Goal: Task Accomplishment & Management: Manage account settings

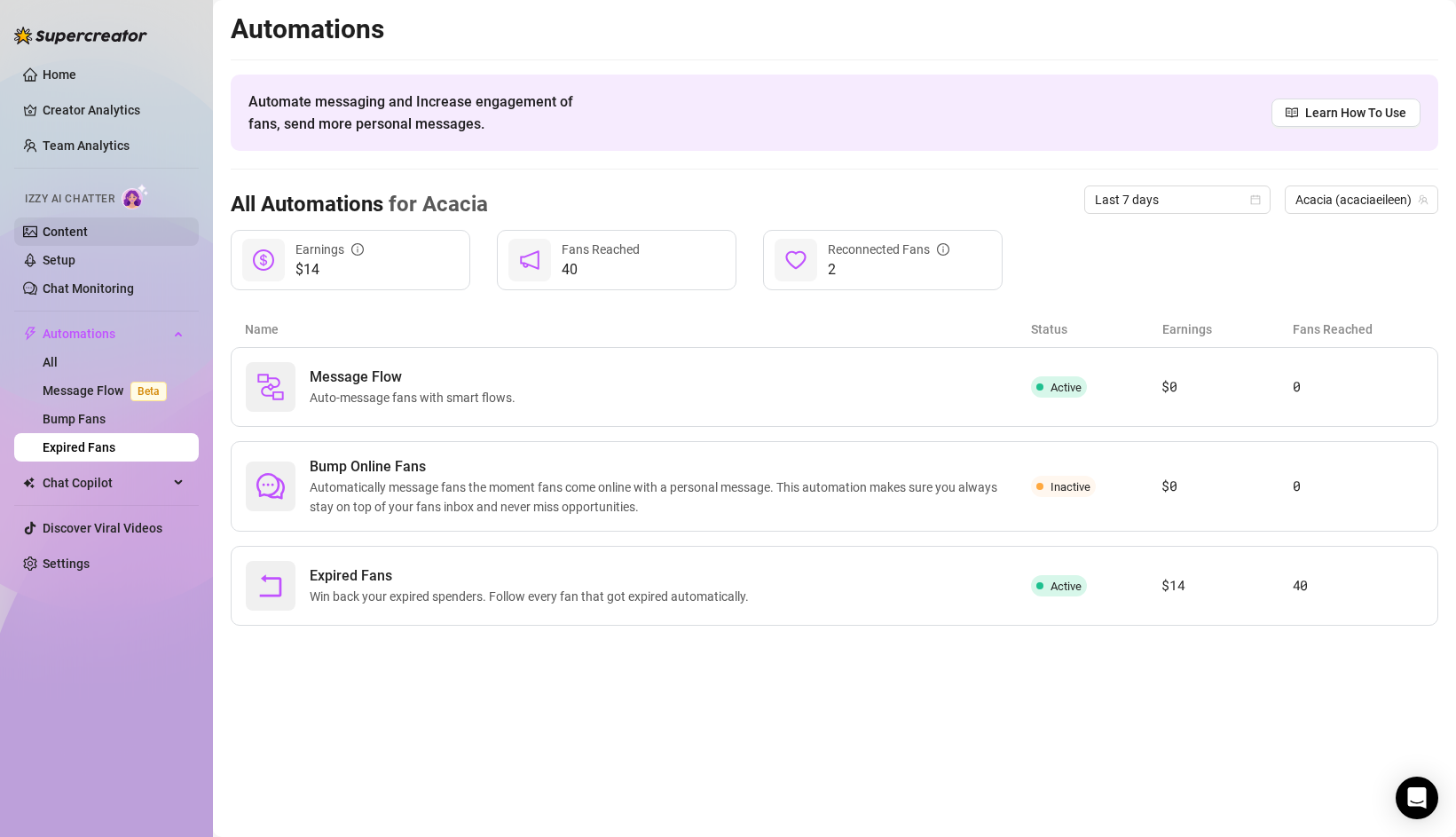
click at [65, 239] on link "Content" at bounding box center [66, 231] width 45 height 15
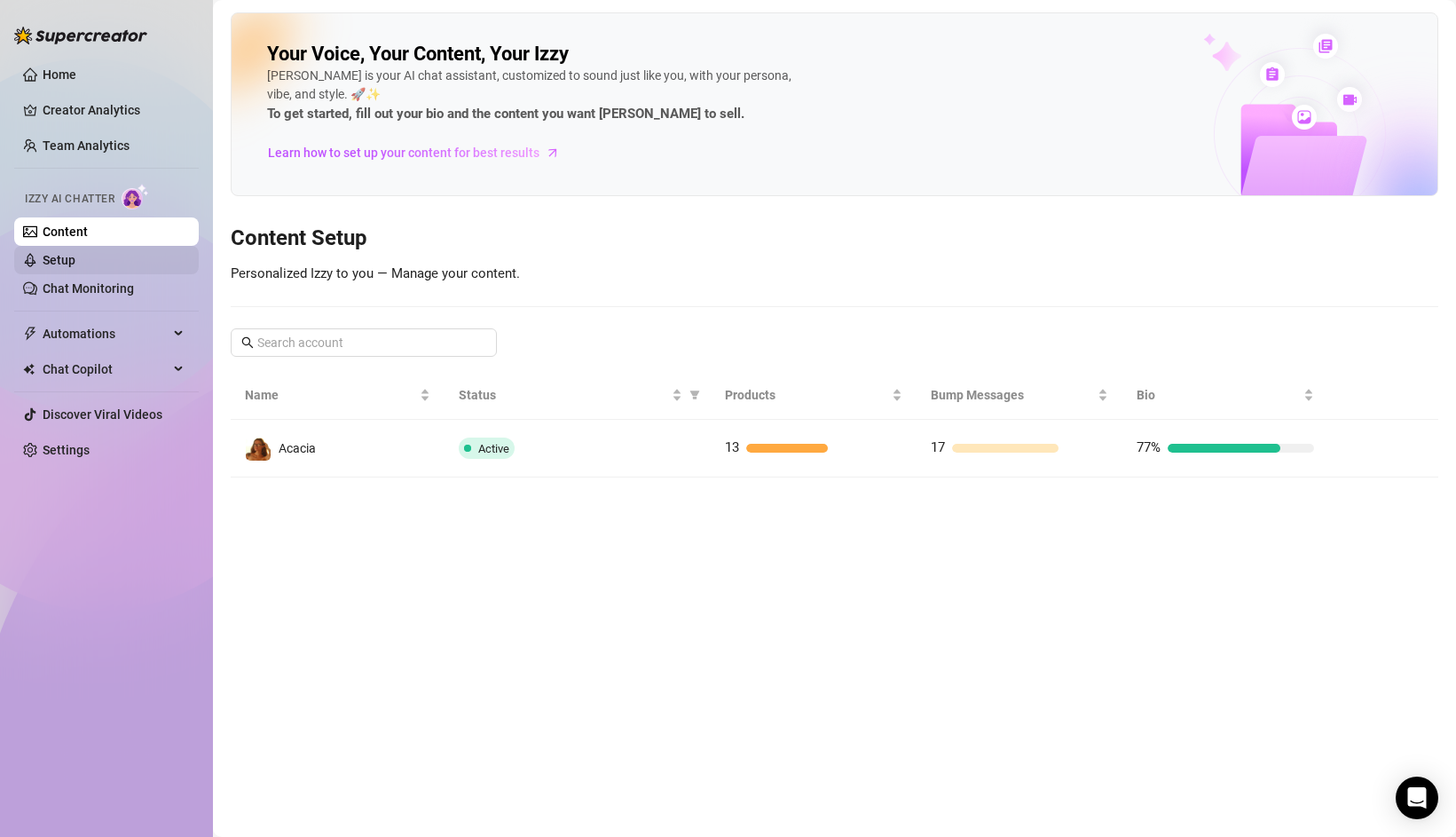
click at [68, 258] on link "Setup" at bounding box center [60, 259] width 33 height 15
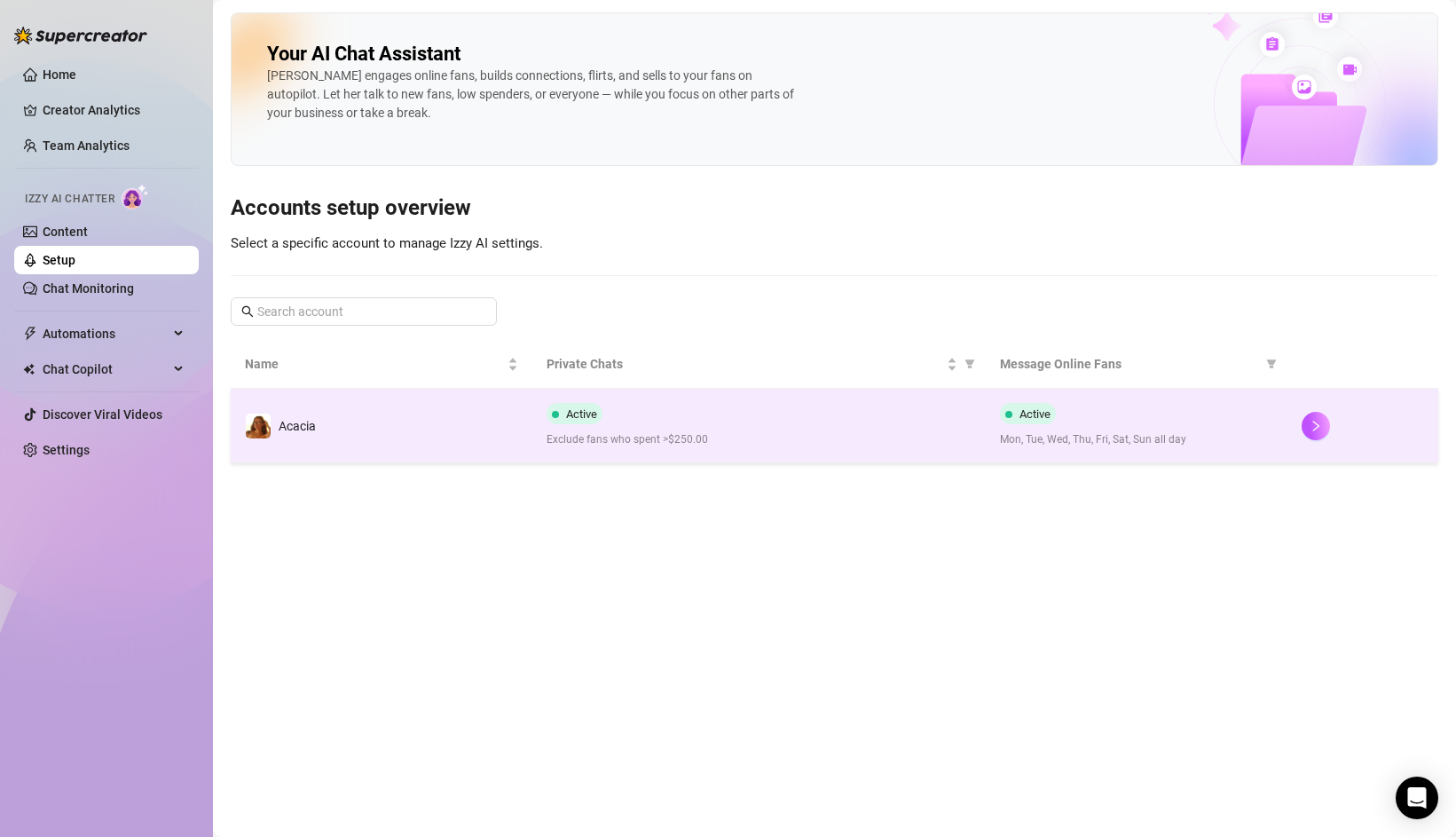
click at [549, 409] on span "Active" at bounding box center [574, 414] width 56 height 22
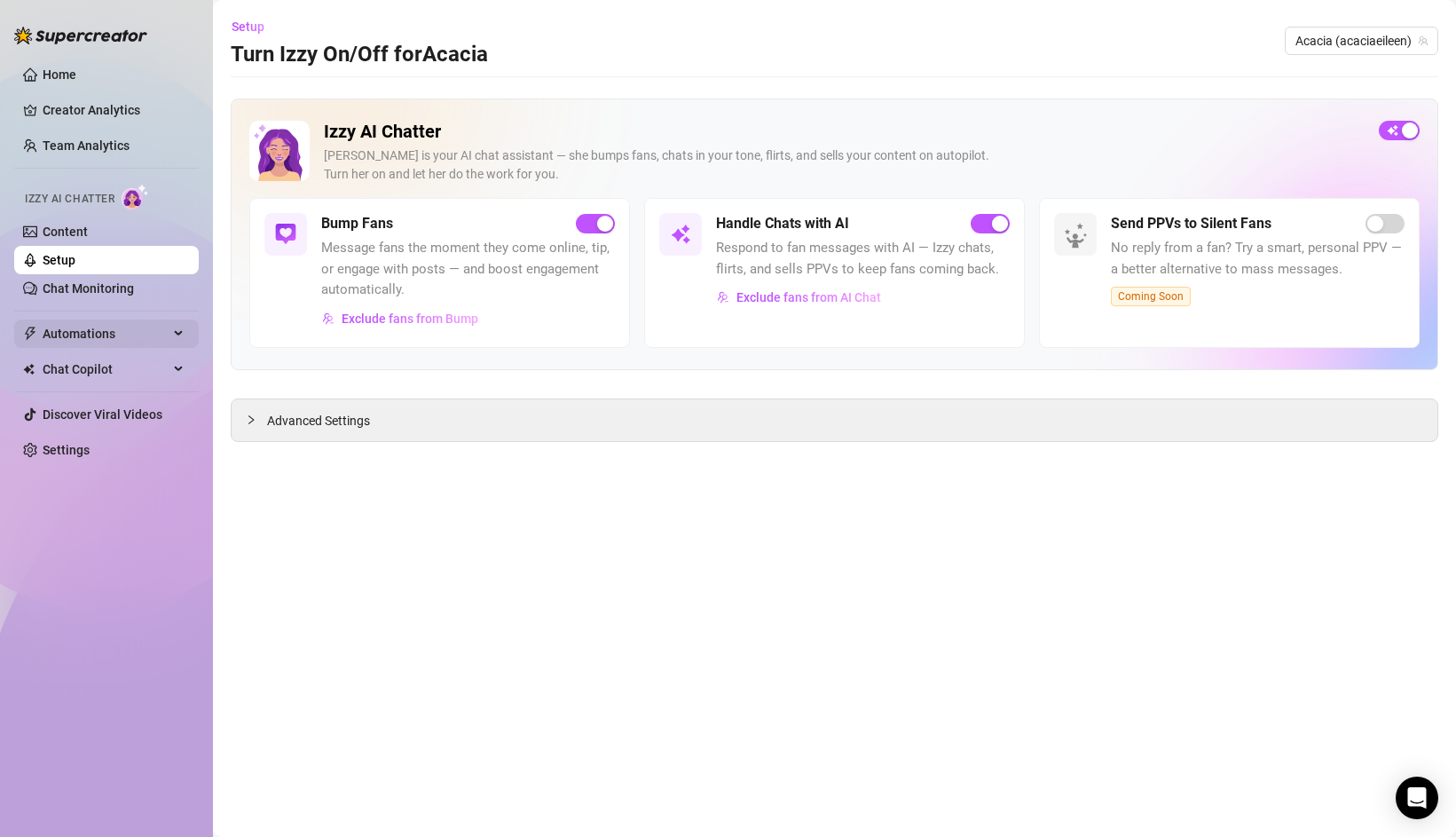
click at [114, 338] on span "Automations" at bounding box center [106, 333] width 126 height 28
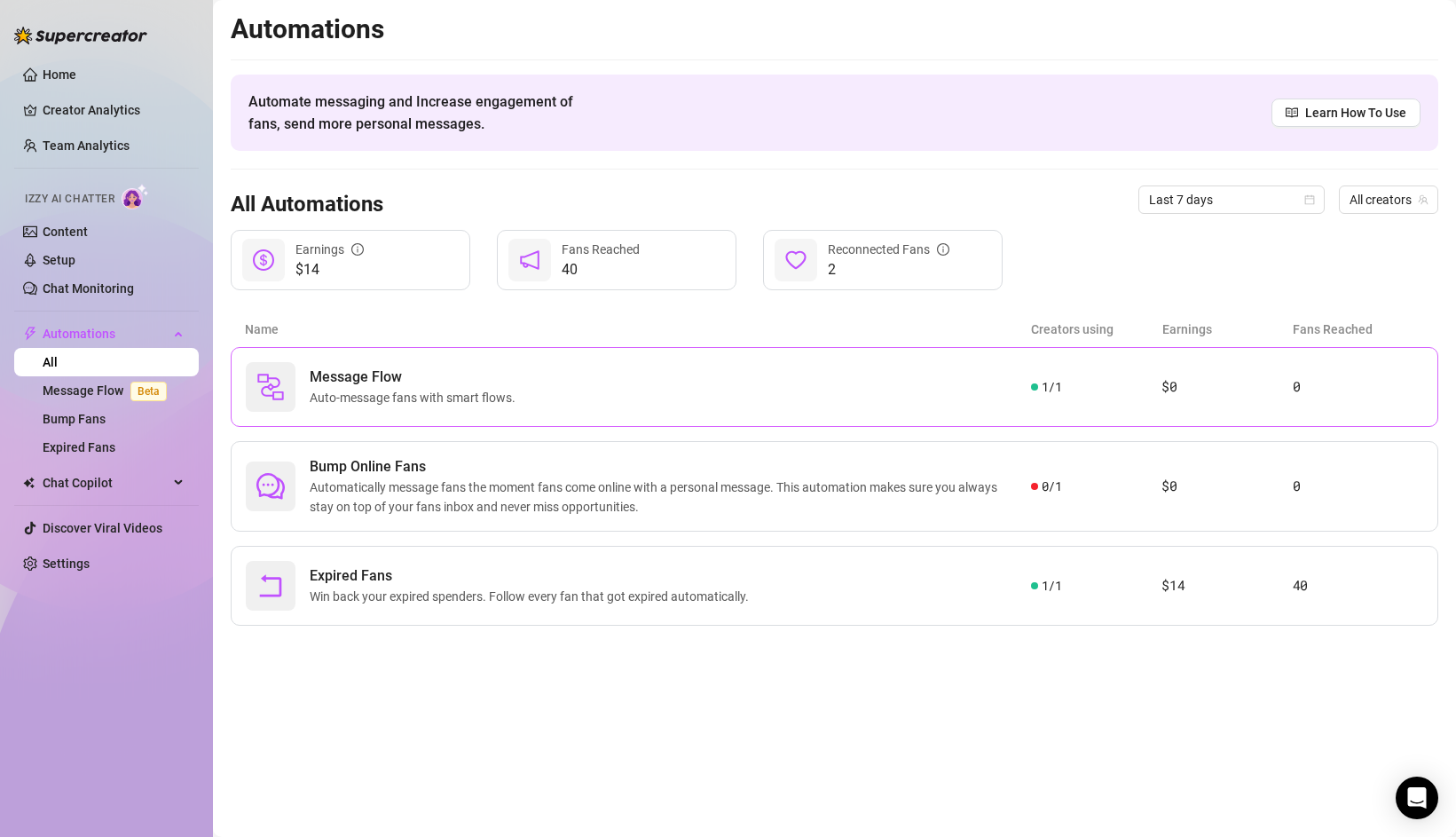
click at [436, 375] on span "Message Flow" at bounding box center [416, 377] width 213 height 22
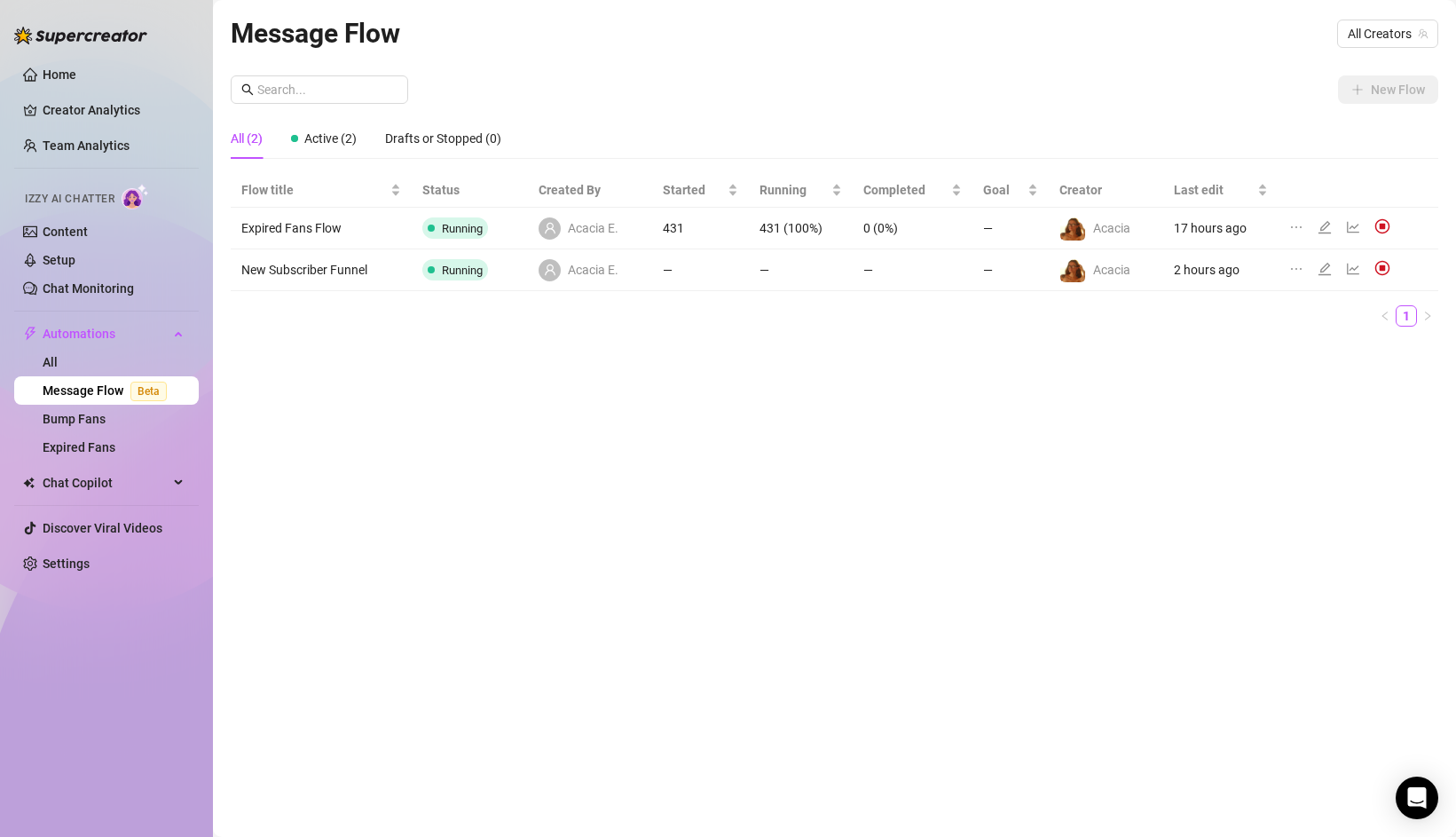
click at [364, 234] on td "Expired Fans Flow" at bounding box center [321, 228] width 181 height 42
click at [1324, 224] on icon "edit" at bounding box center [1325, 227] width 13 height 13
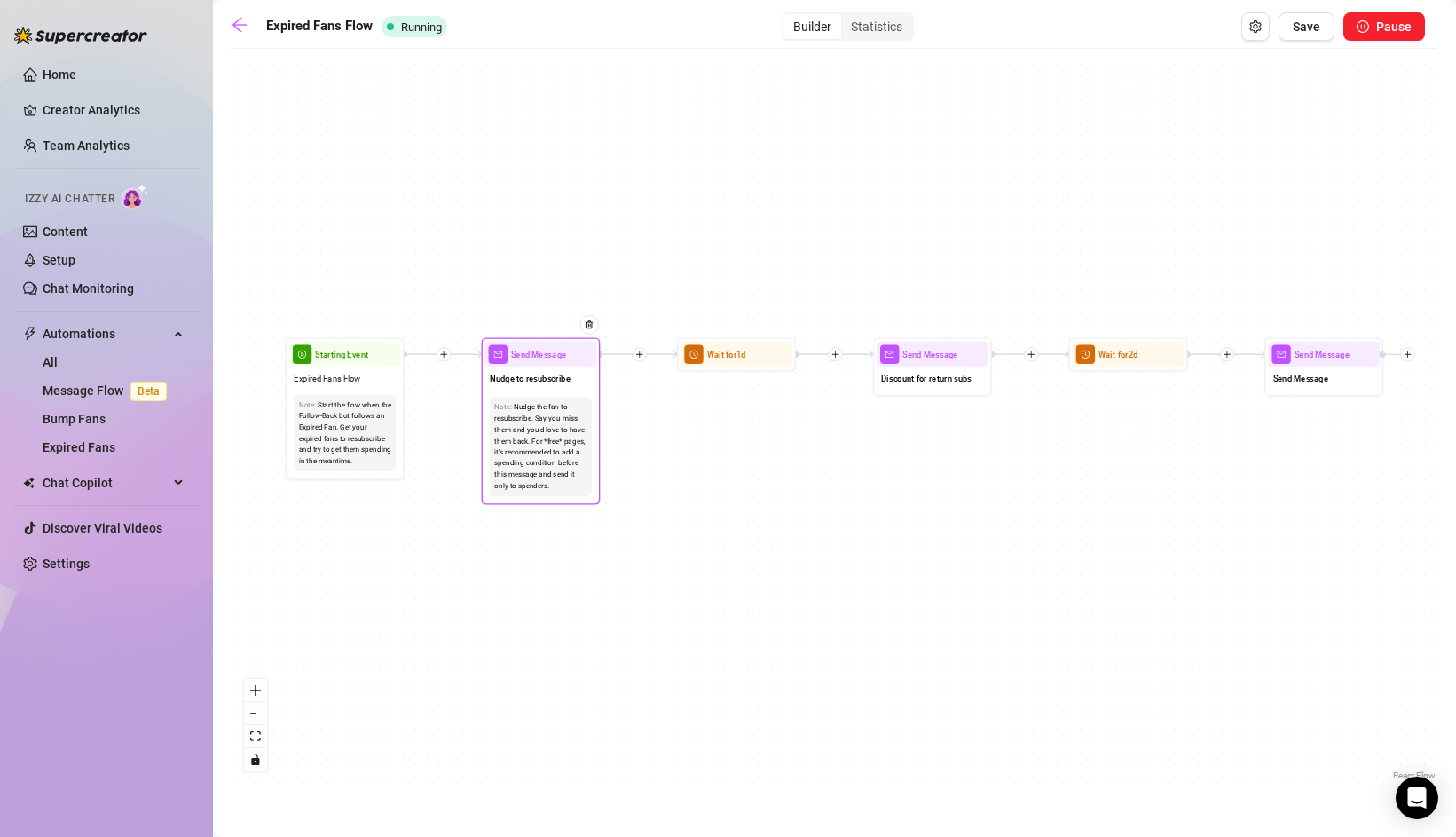
click at [515, 426] on div "Nudge the fan to resubscribe. Say you miss them and you'd love to have them bac…" at bounding box center [540, 447] width 92 height 90
click at [542, 359] on span "Send Message" at bounding box center [539, 354] width 55 height 14
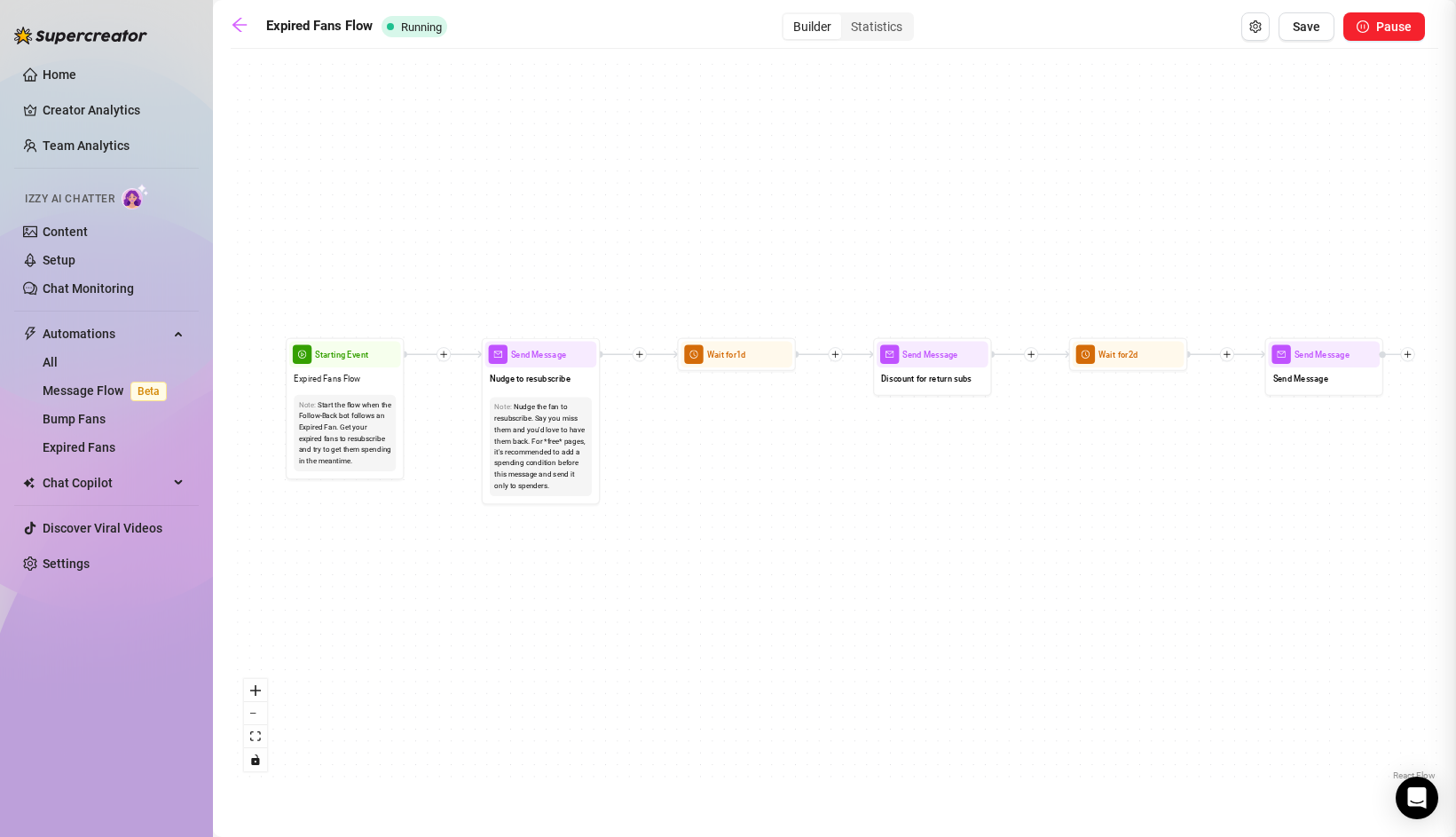
type textarea "hey {name}! i noticed your subscription ended so i wanted to check in! i hope y…"
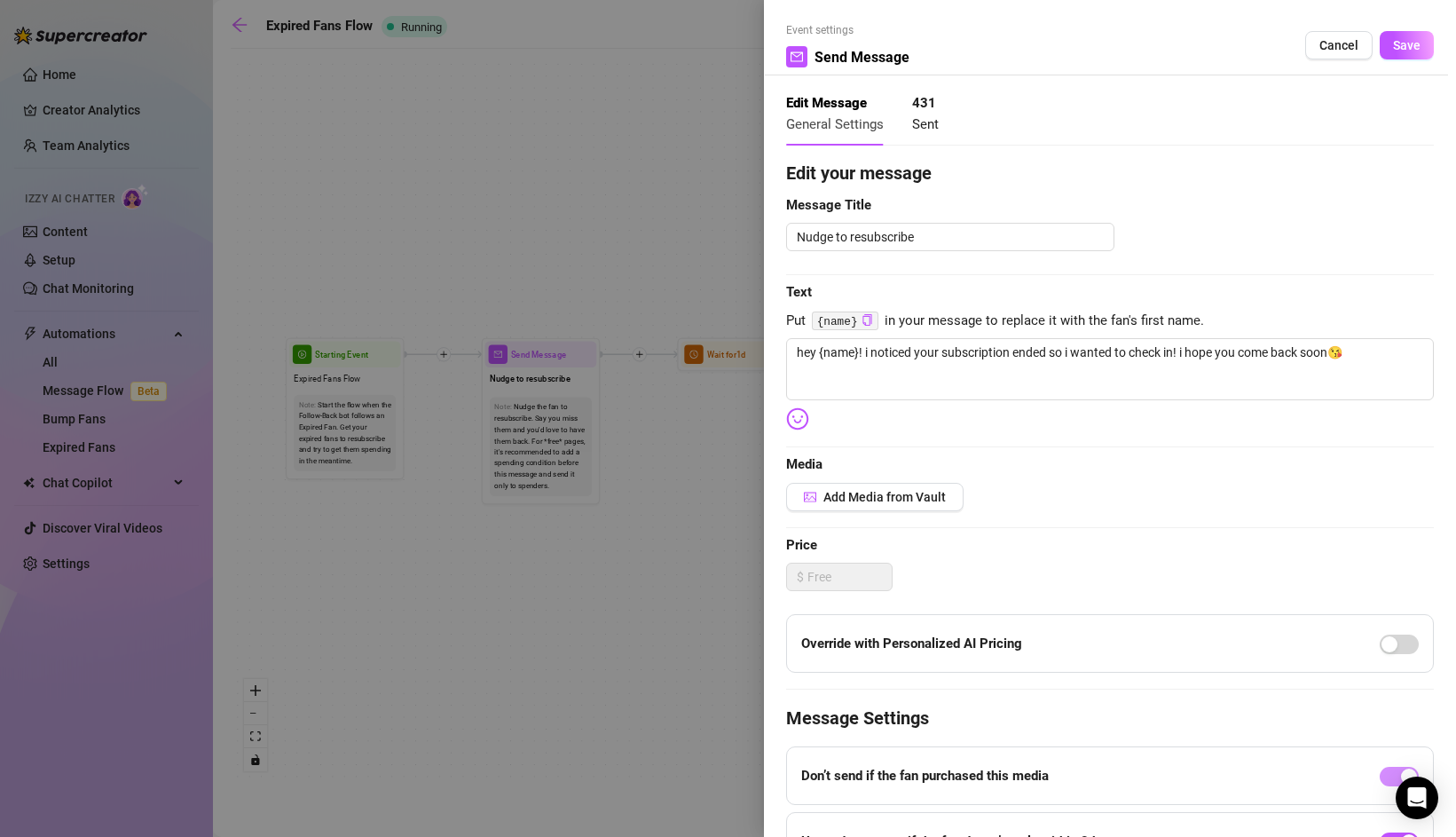
click at [607, 587] on div at bounding box center [728, 418] width 1456 height 837
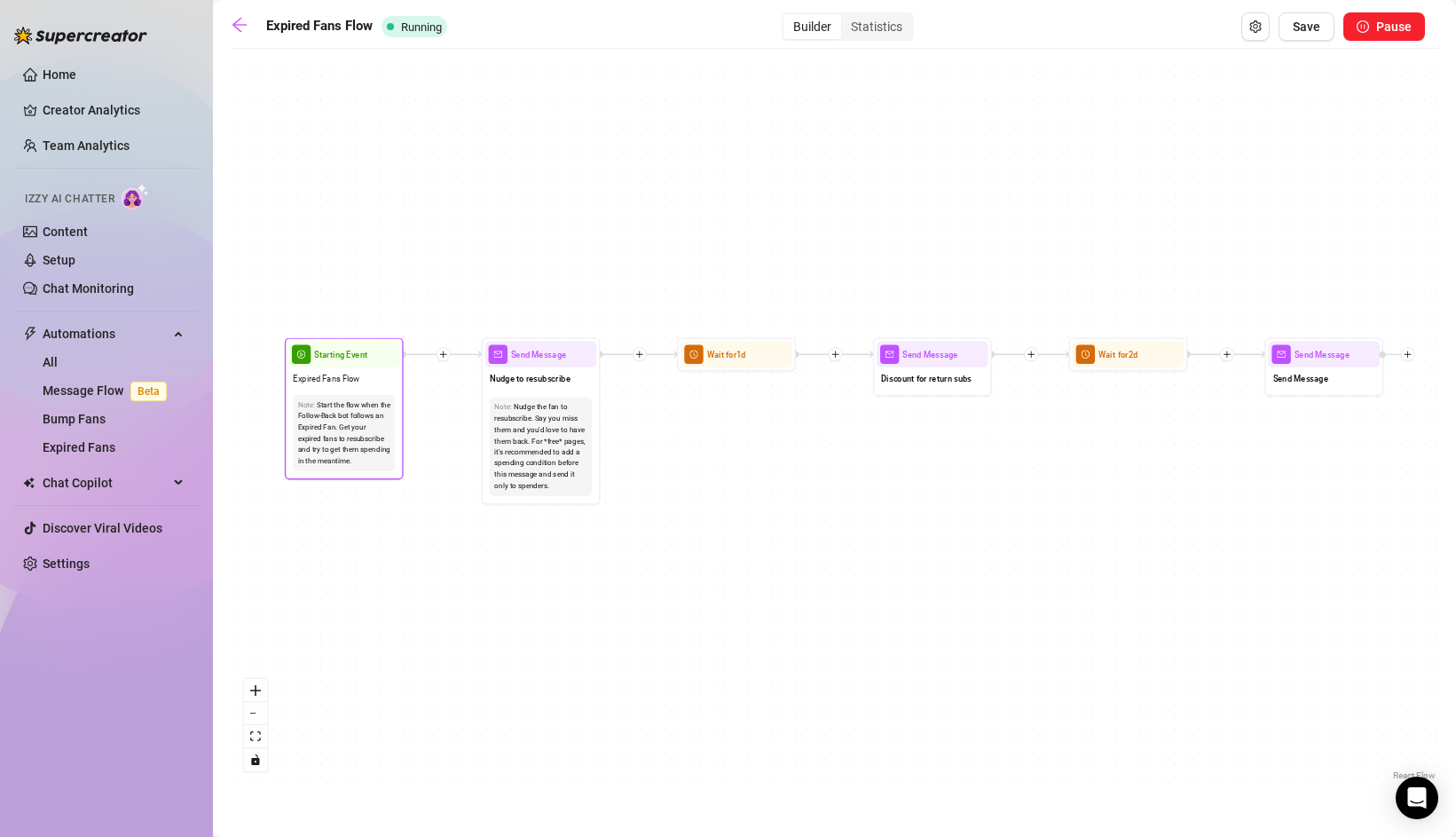
click at [361, 374] on div "Expired Fans Flow" at bounding box center [345, 378] width 112 height 23
click at [350, 355] on span "Starting Event" at bounding box center [341, 354] width 53 height 14
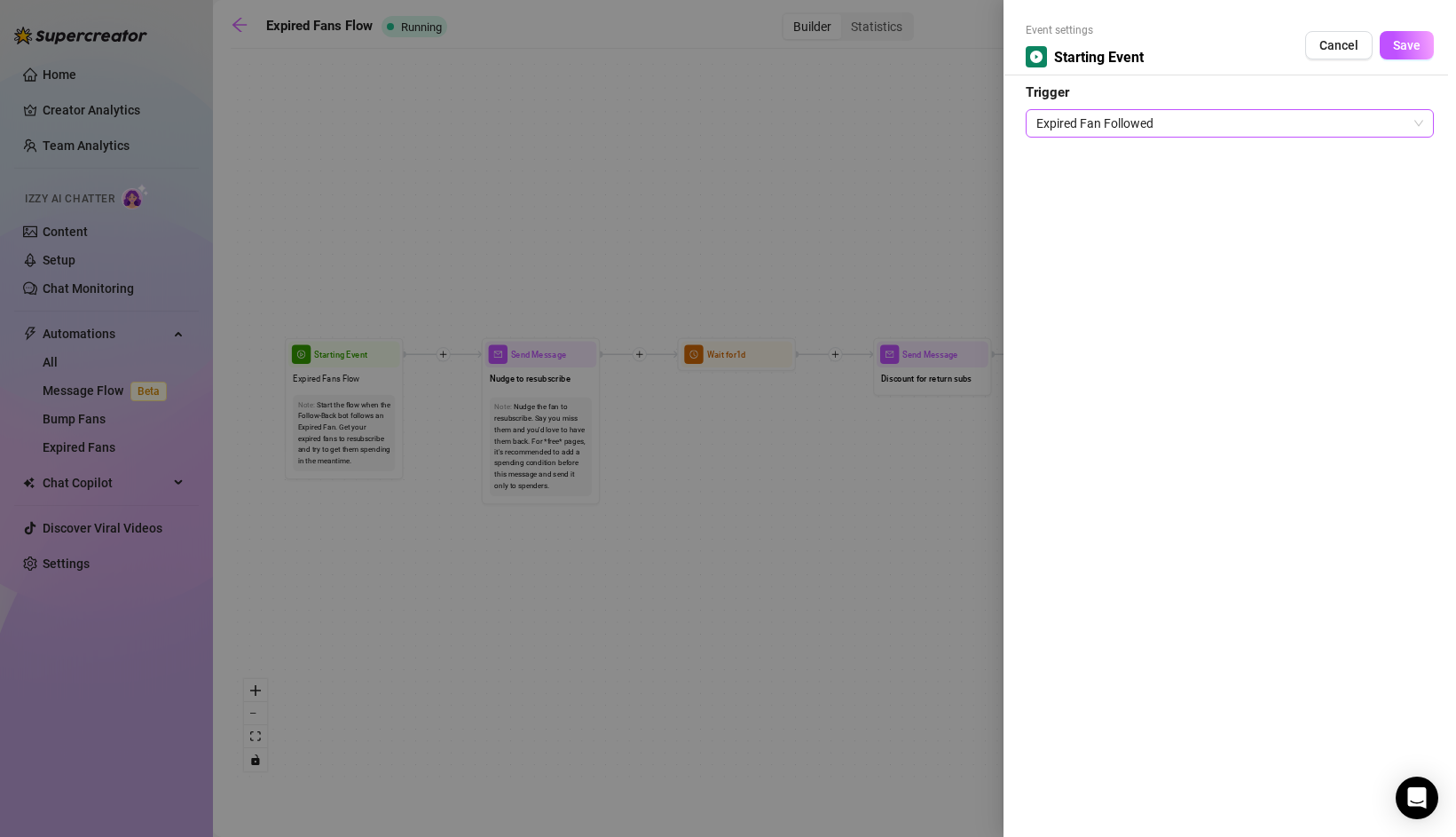
click at [1192, 121] on span "Expired Fan Followed" at bounding box center [1230, 122] width 387 height 26
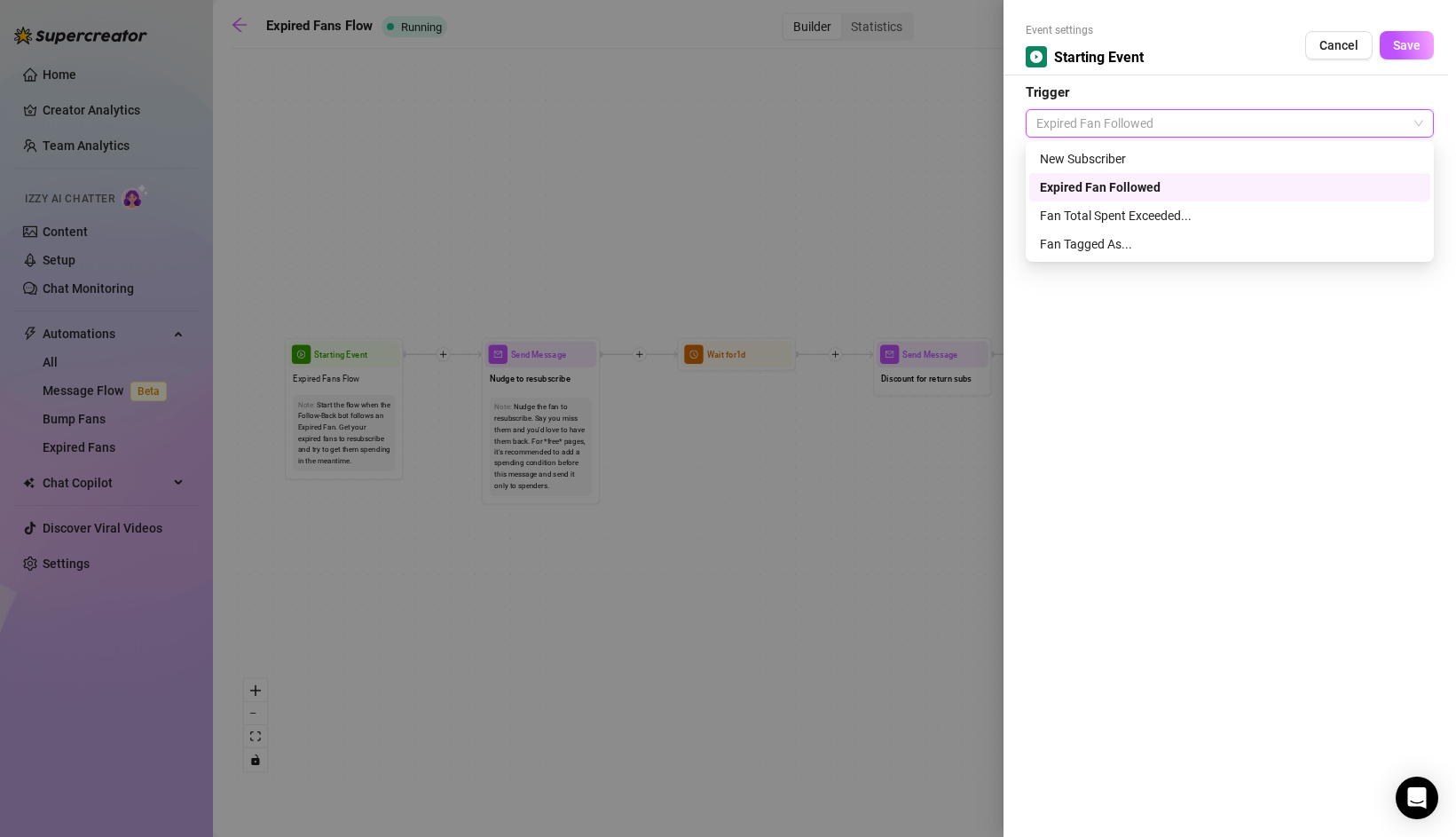
click at [1192, 120] on span "Expired Fan Followed" at bounding box center [1230, 122] width 387 height 26
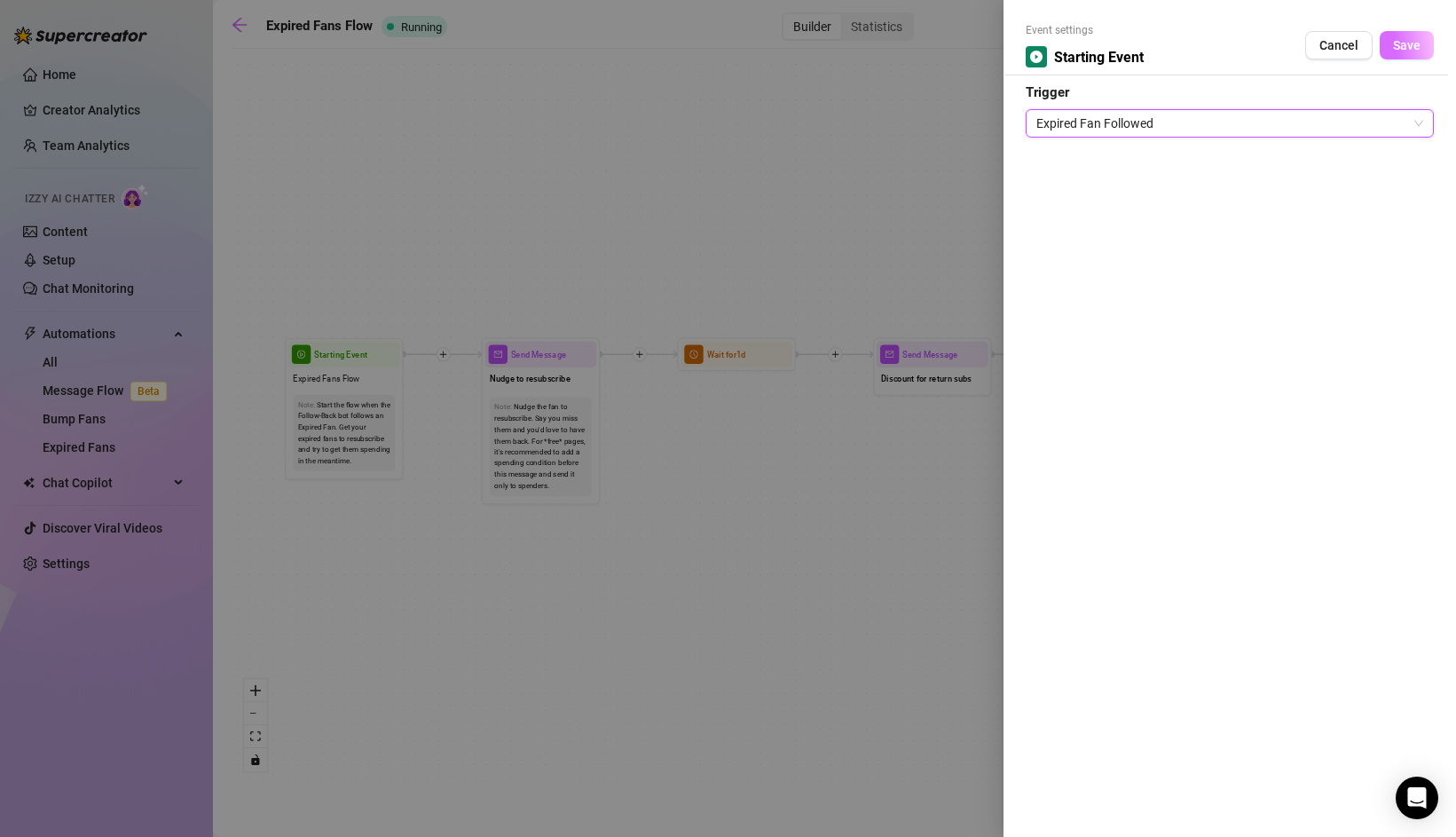
click at [1417, 38] on span "Save" at bounding box center [1407, 45] width 27 height 15
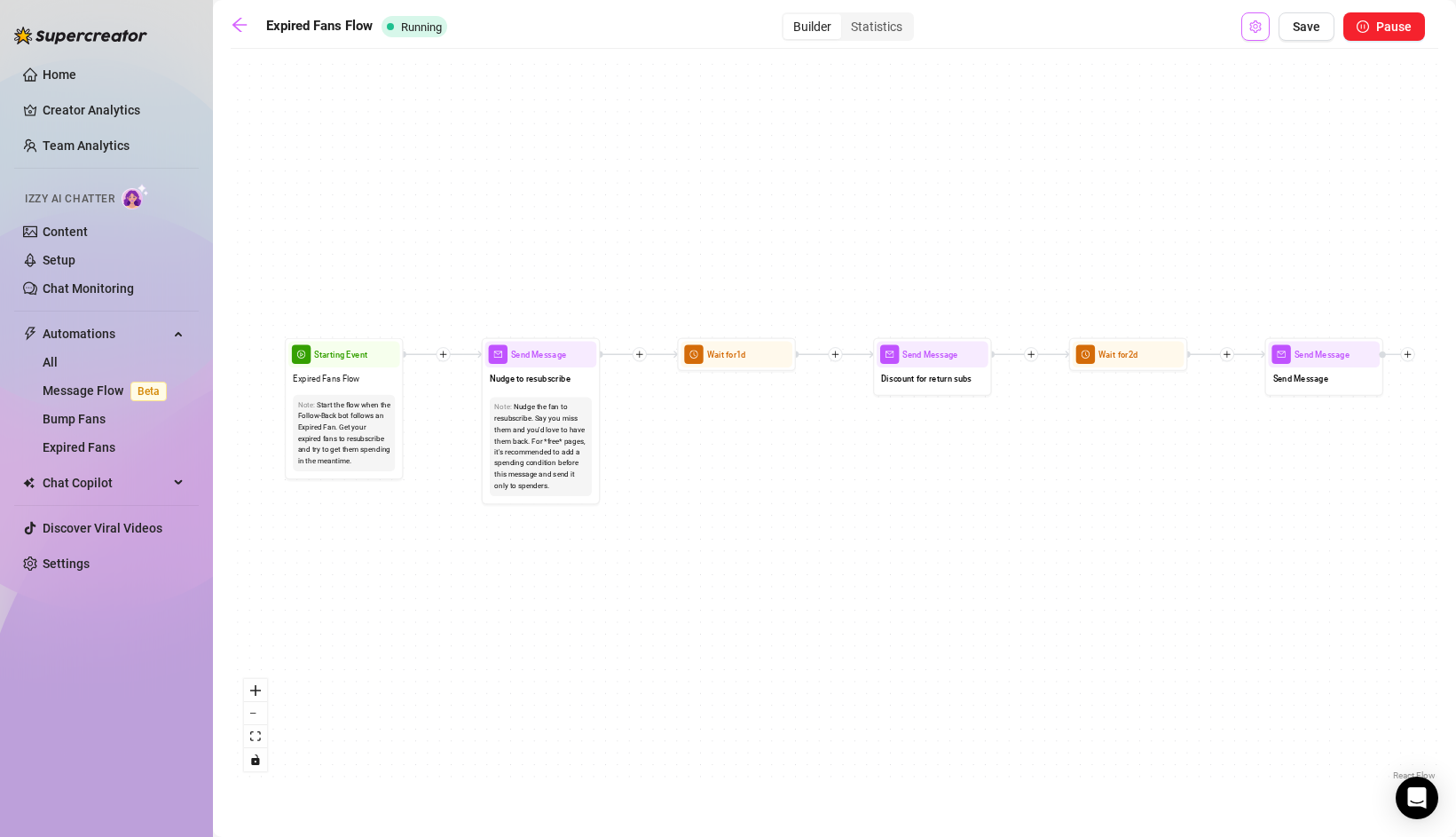
click at [1260, 22] on icon "setting" at bounding box center [1255, 26] width 13 height 13
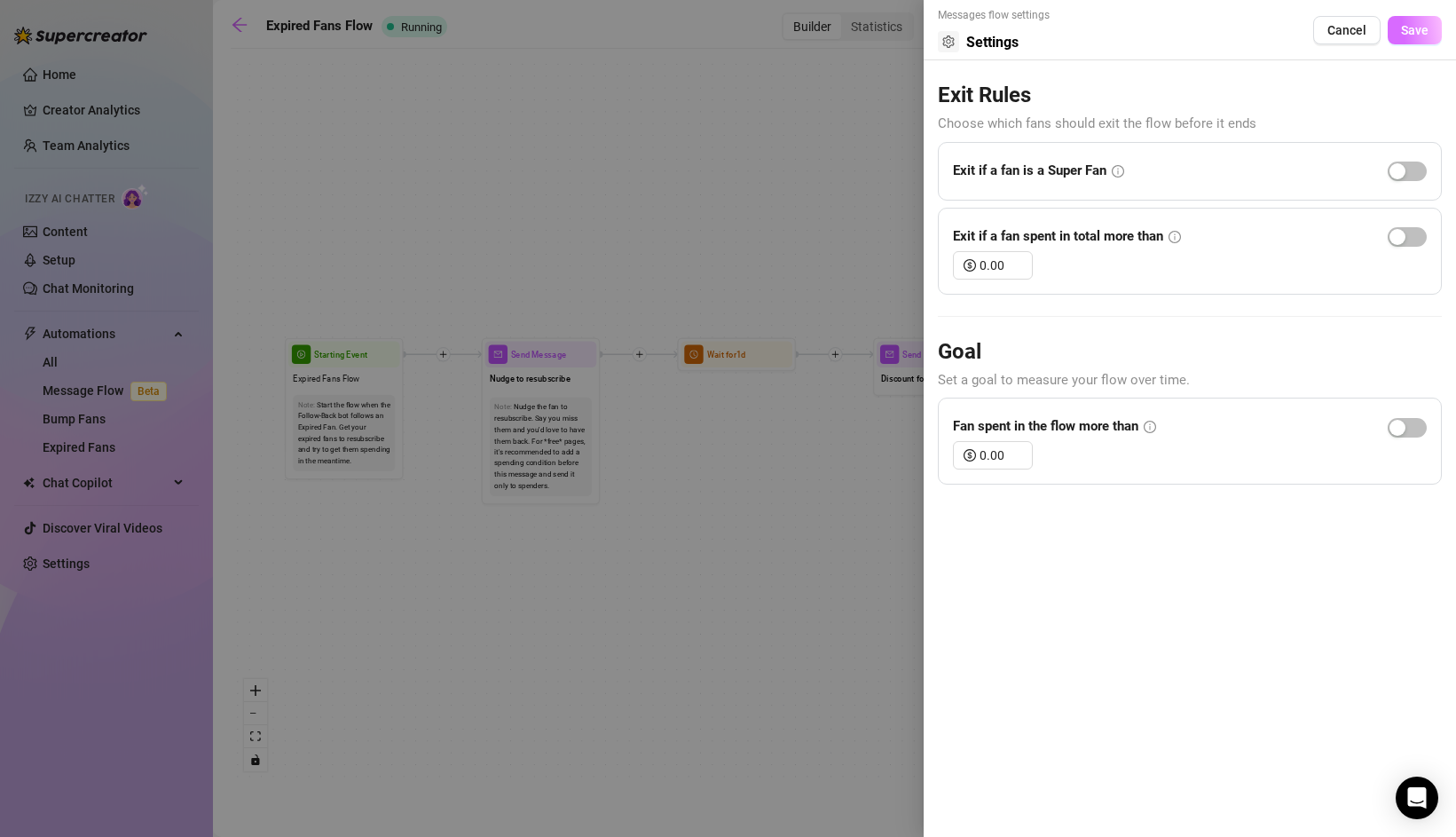
click at [1416, 34] on span "Save" at bounding box center [1415, 30] width 27 height 15
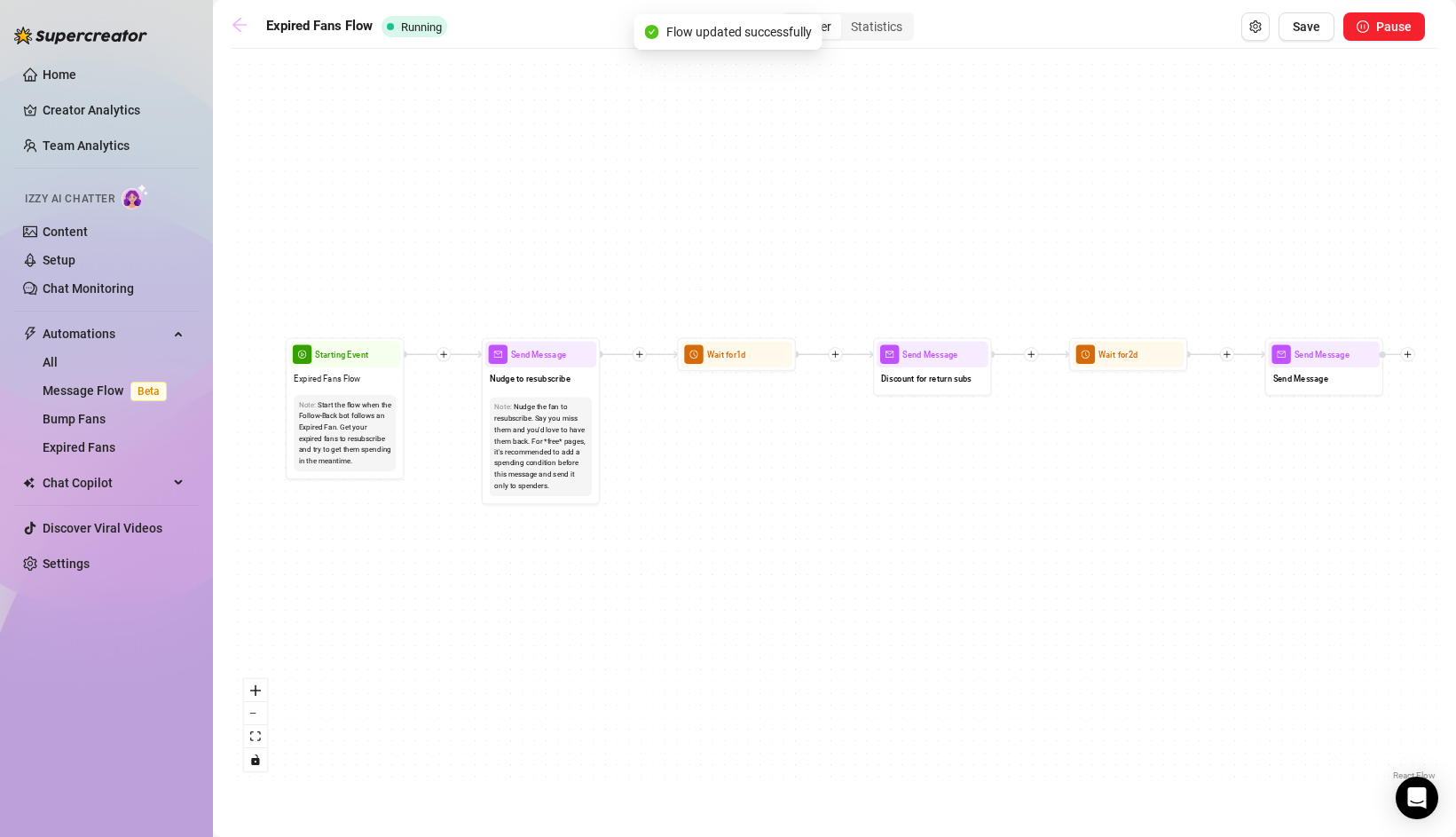
click at [240, 20] on icon "arrow-left" at bounding box center [240, 24] width 18 height 18
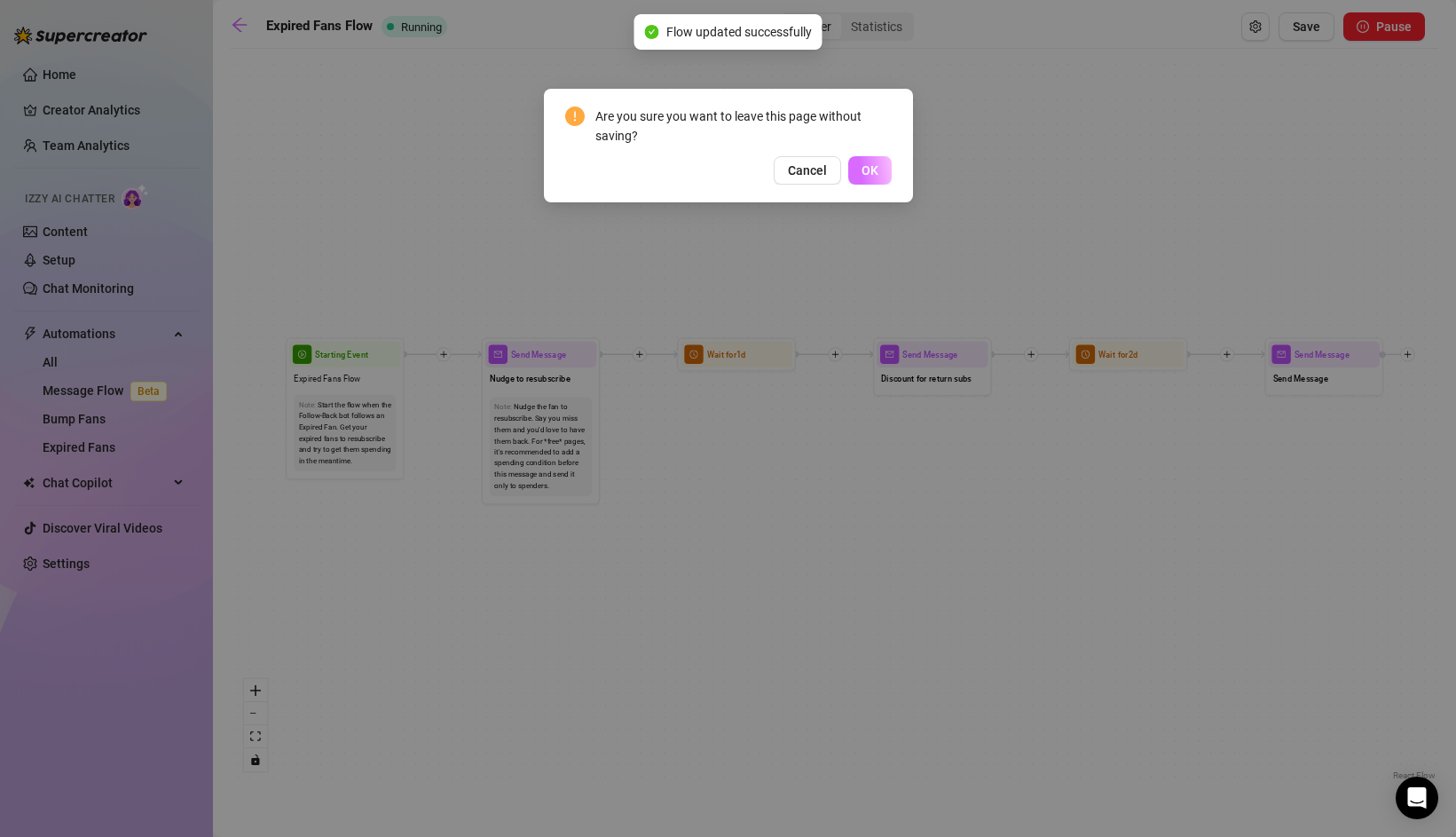
click at [868, 176] on span "OK" at bounding box center [869, 170] width 17 height 15
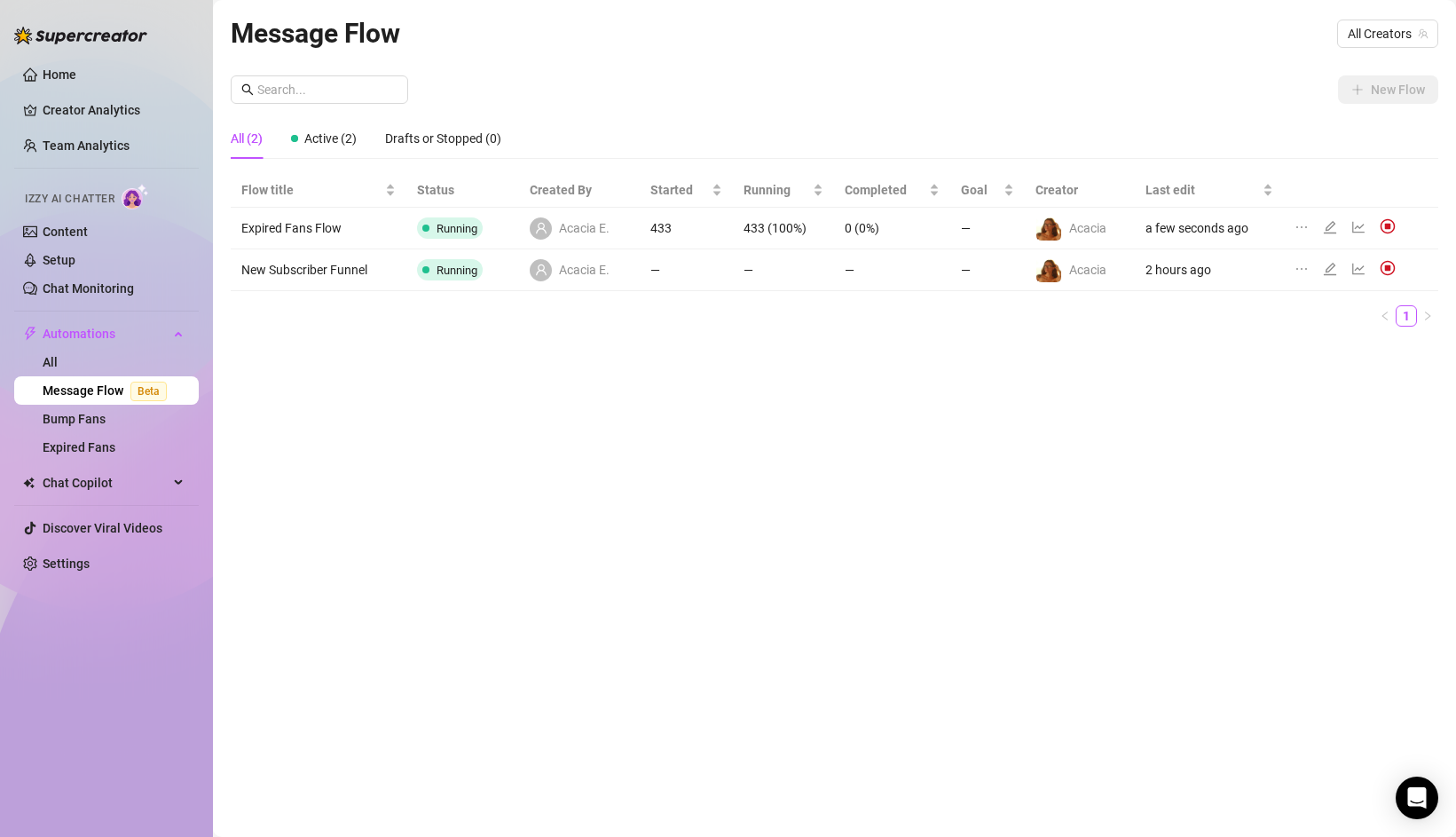
click at [1389, 228] on img at bounding box center [1387, 226] width 16 height 16
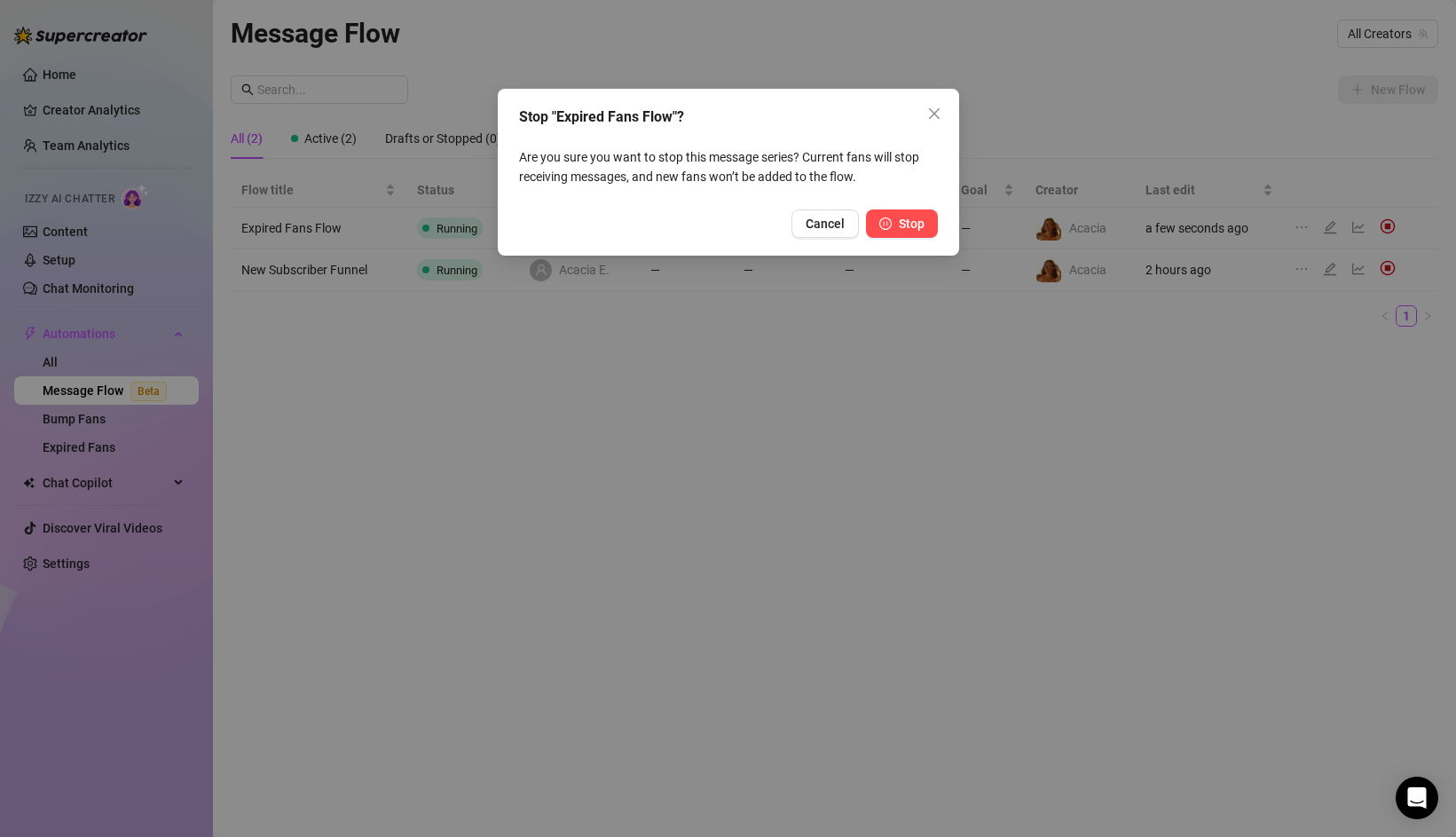
click at [901, 233] on button "Stop" at bounding box center [902, 223] width 71 height 28
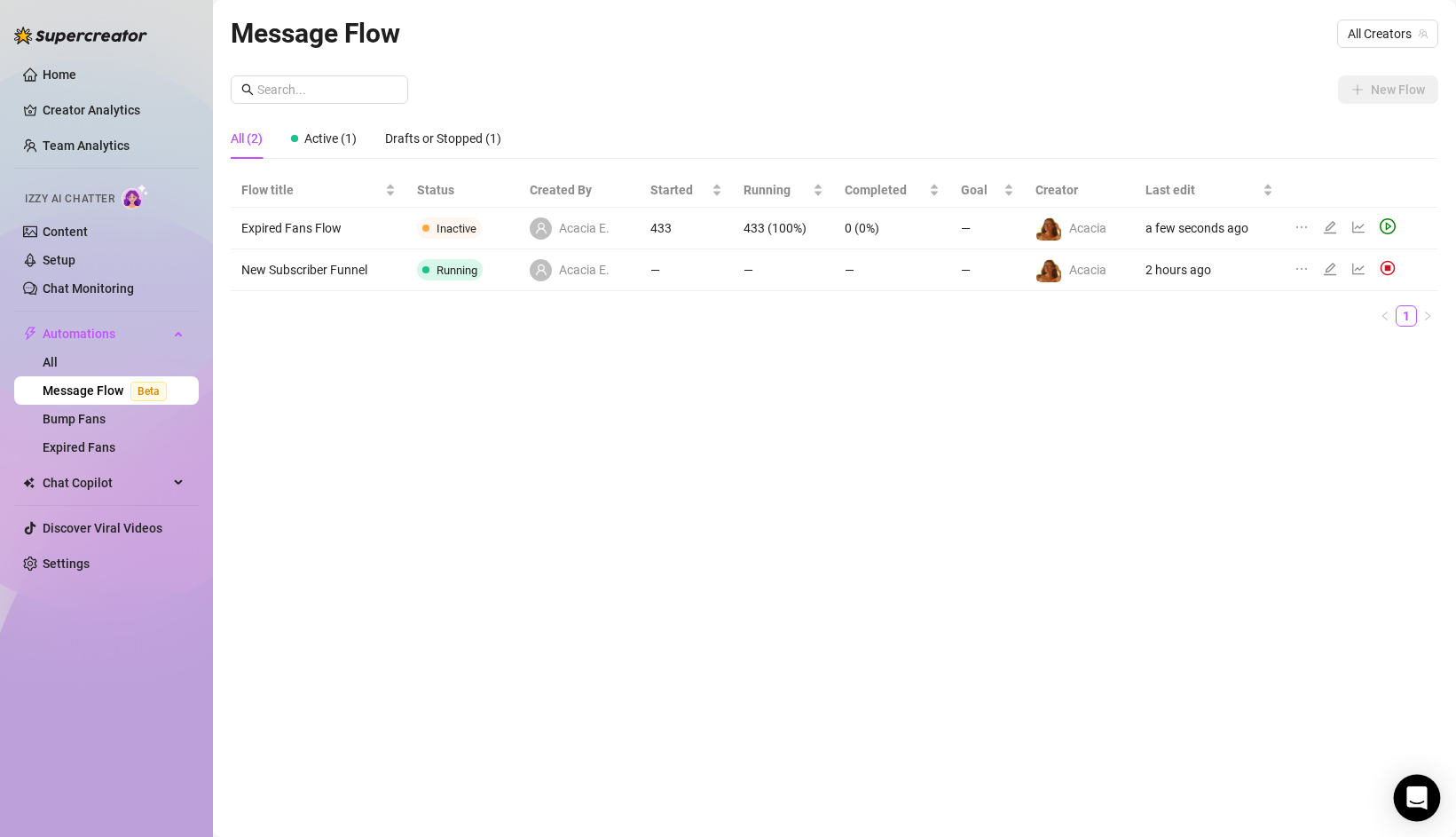
click at [1418, 792] on icon "Open Intercom Messenger" at bounding box center [1417, 798] width 21 height 23
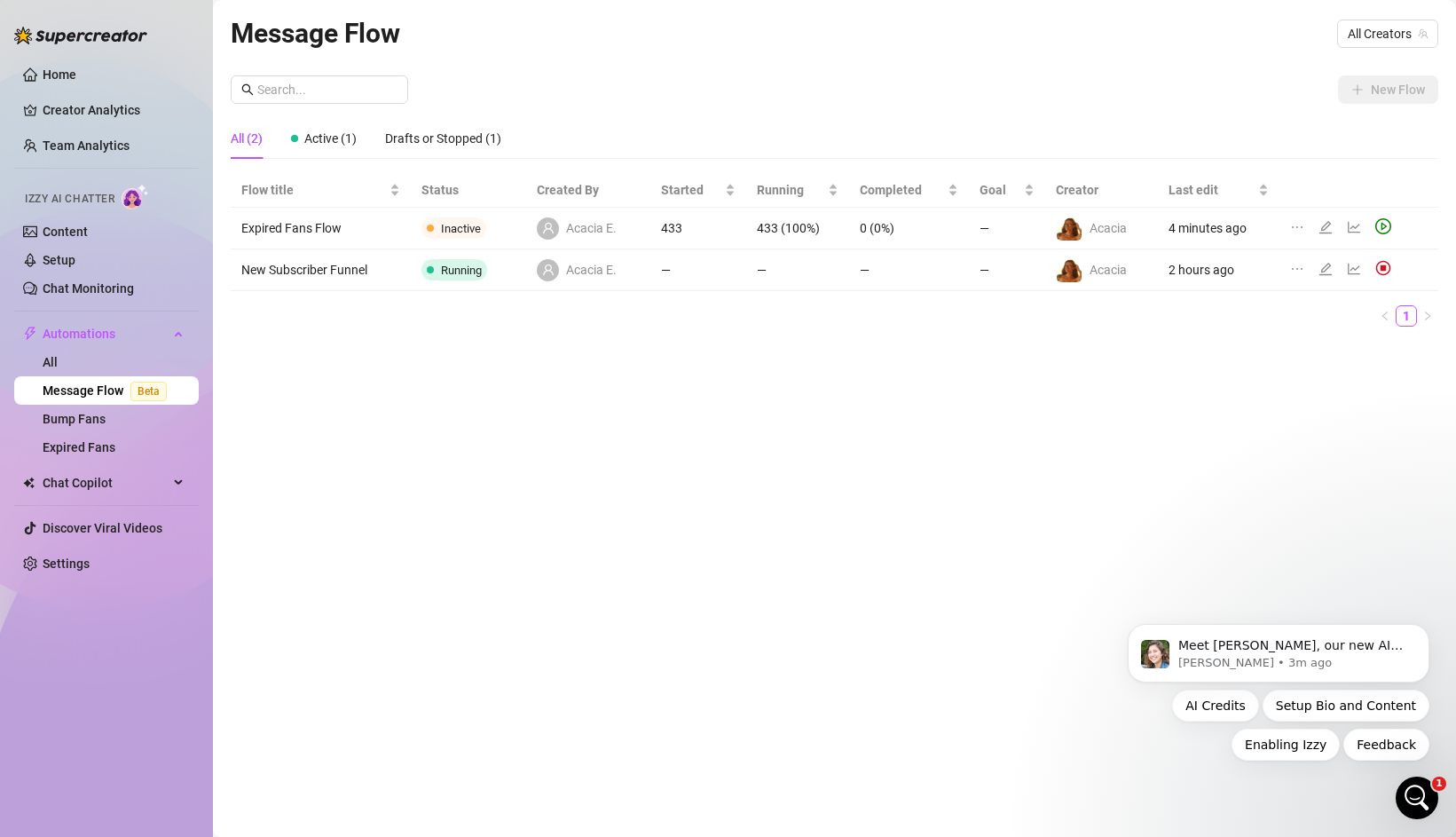
click at [1408, 783] on div "Open Intercom Messenger" at bounding box center [1418, 798] width 59 height 59
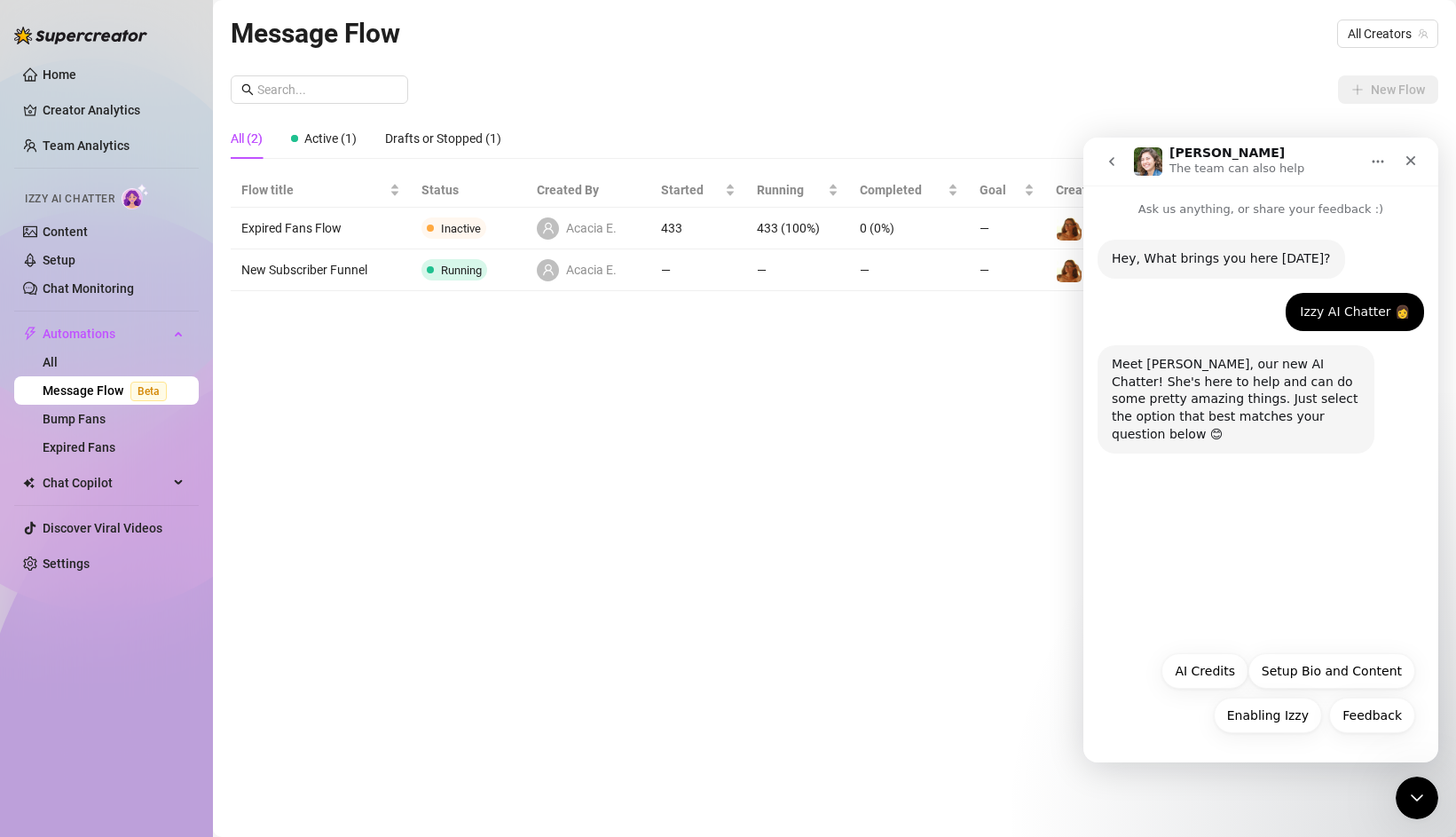
click at [1113, 169] on button "go back" at bounding box center [1112, 162] width 33 height 33
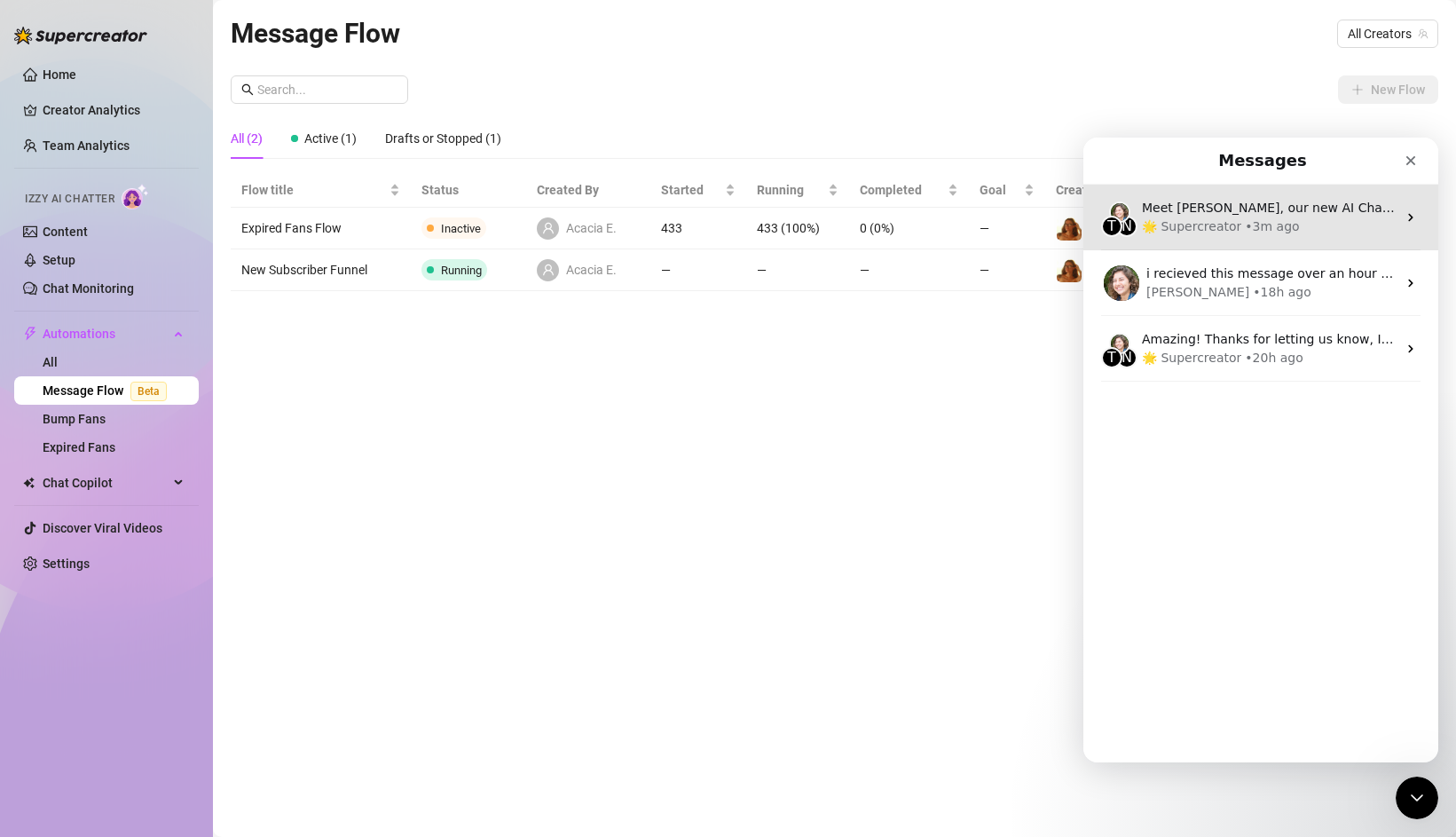
click at [1412, 227] on div "T N Meet Izzy, our new AI Chatter! She's here to help and can do some pretty am…" at bounding box center [1261, 217] width 355 height 66
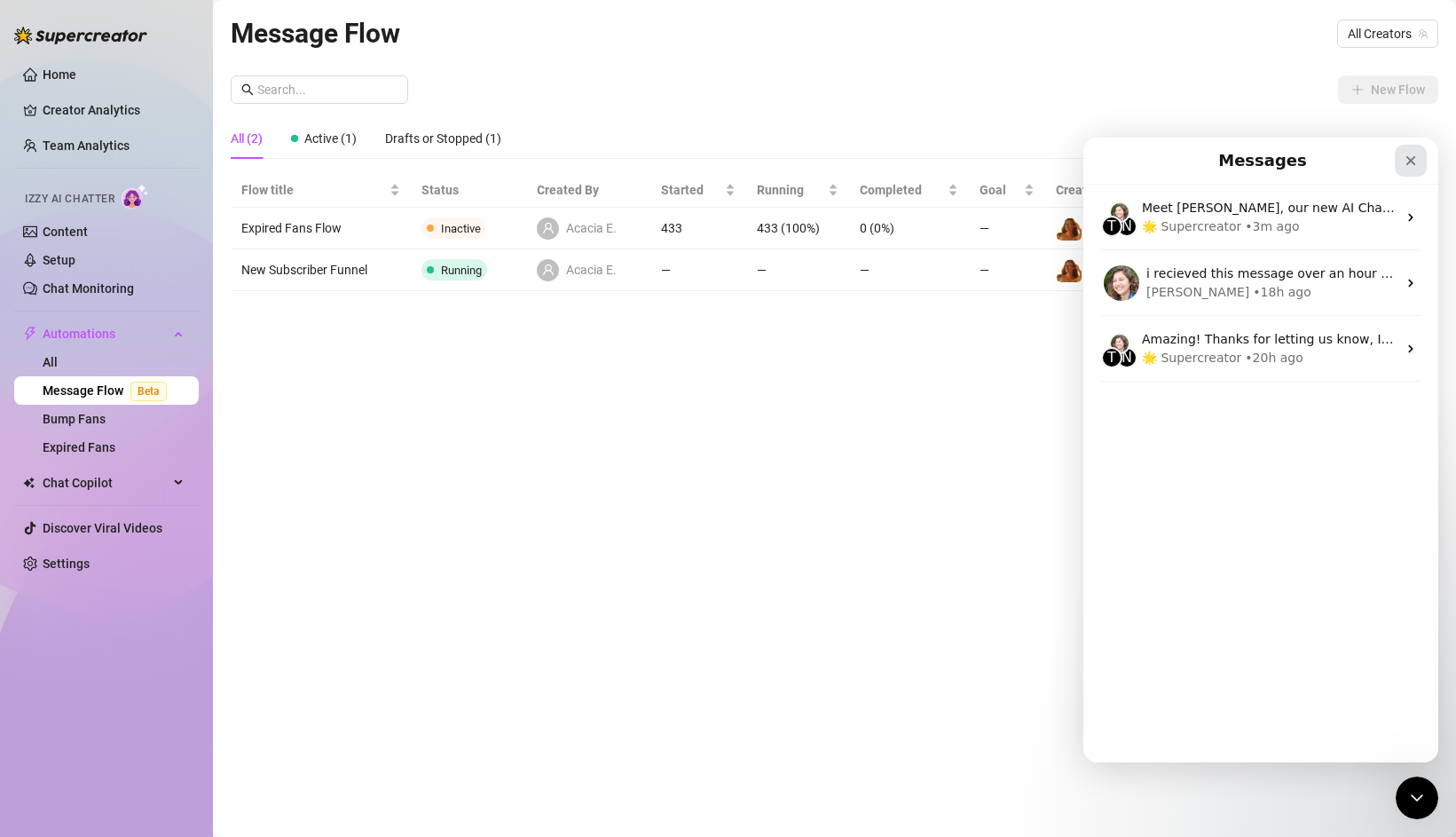
drag, startPoint x: 1404, startPoint y: 159, endPoint x: 2069, endPoint y: 207, distance: 666.7
click at [1404, 159] on icon "Close" at bounding box center [1411, 161] width 15 height 15
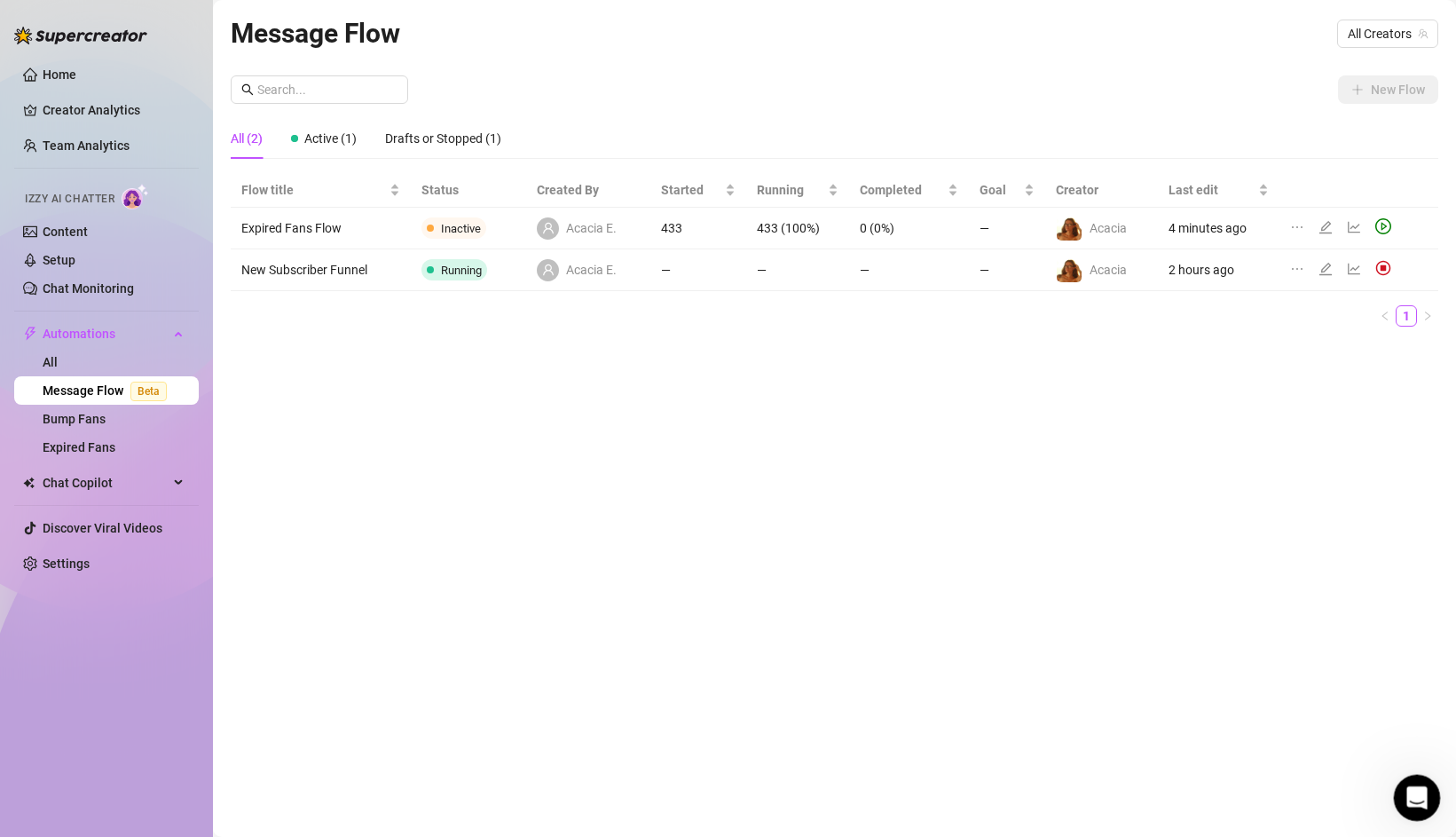
click at [1417, 786] on icon "Open Intercom Messenger" at bounding box center [1415, 796] width 29 height 29
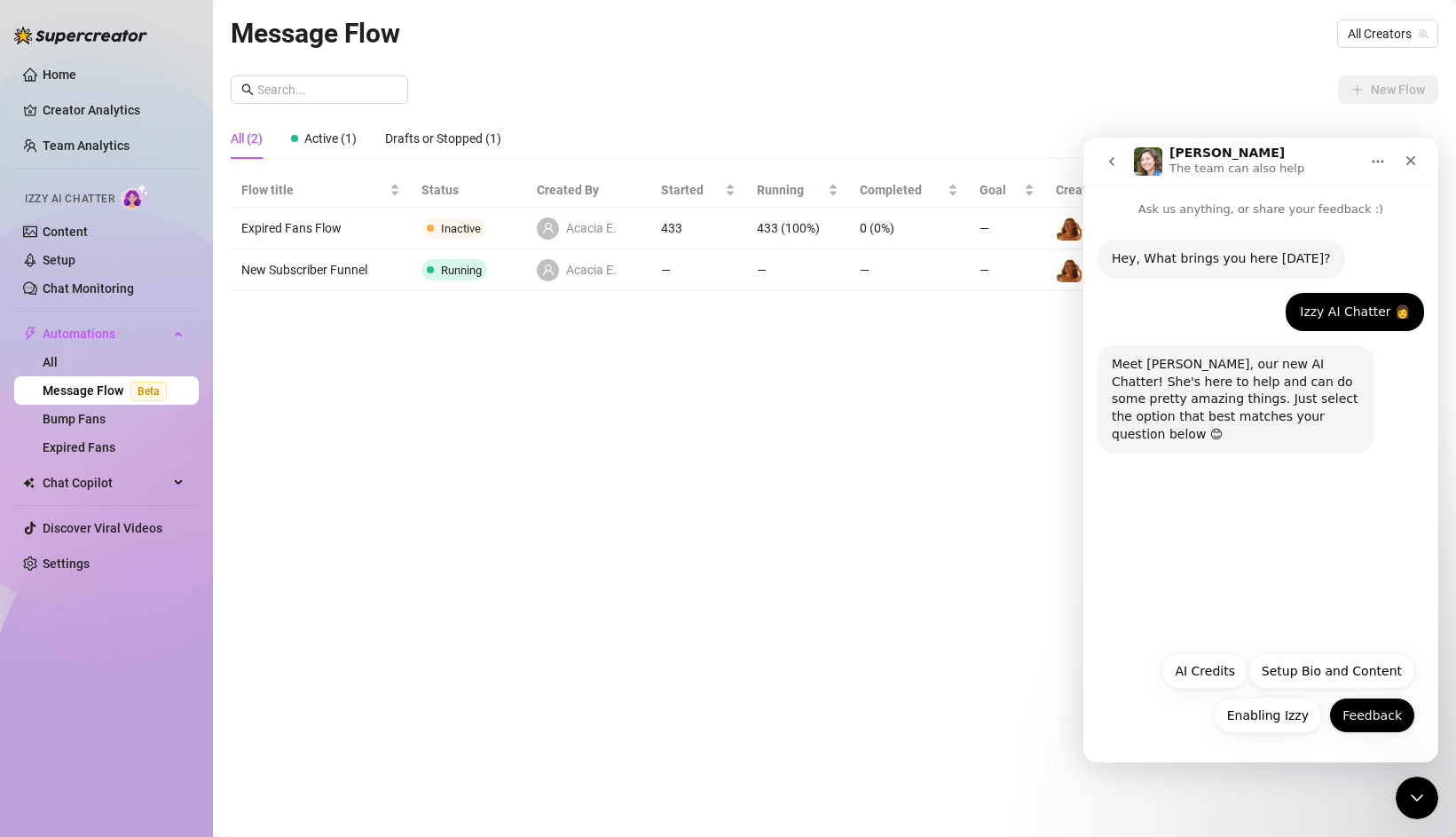
click at [1371, 721] on button "Feedback" at bounding box center [1373, 715] width 86 height 35
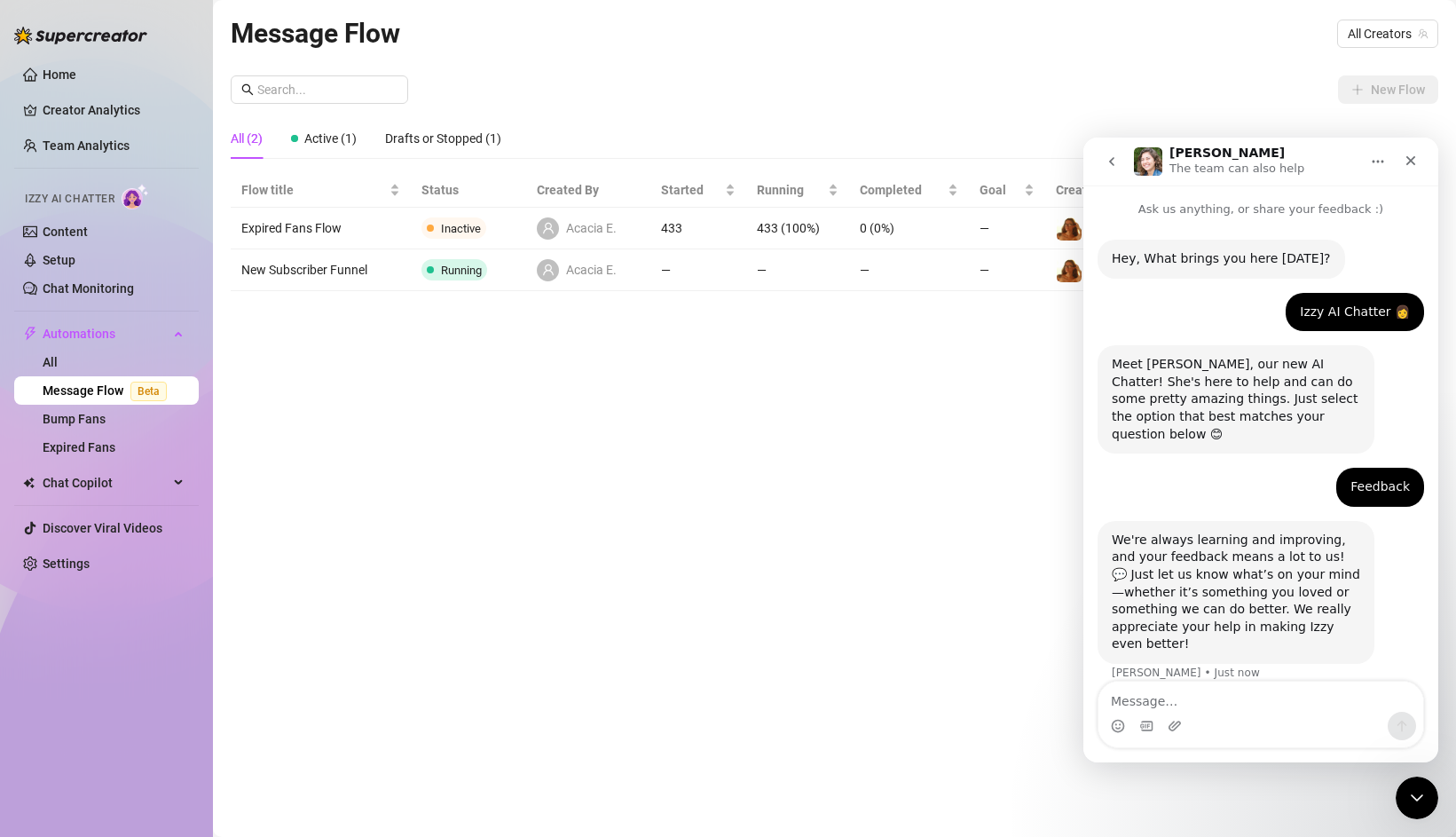
click at [1245, 702] on textarea "Message…" at bounding box center [1261, 696] width 325 height 30
drag, startPoint x: 1232, startPoint y: 703, endPoint x: 1446, endPoint y: 702, distance: 214.0
click html "Ella The team can also help Ask us anything, or share your feedback :) Hey, Wha…"
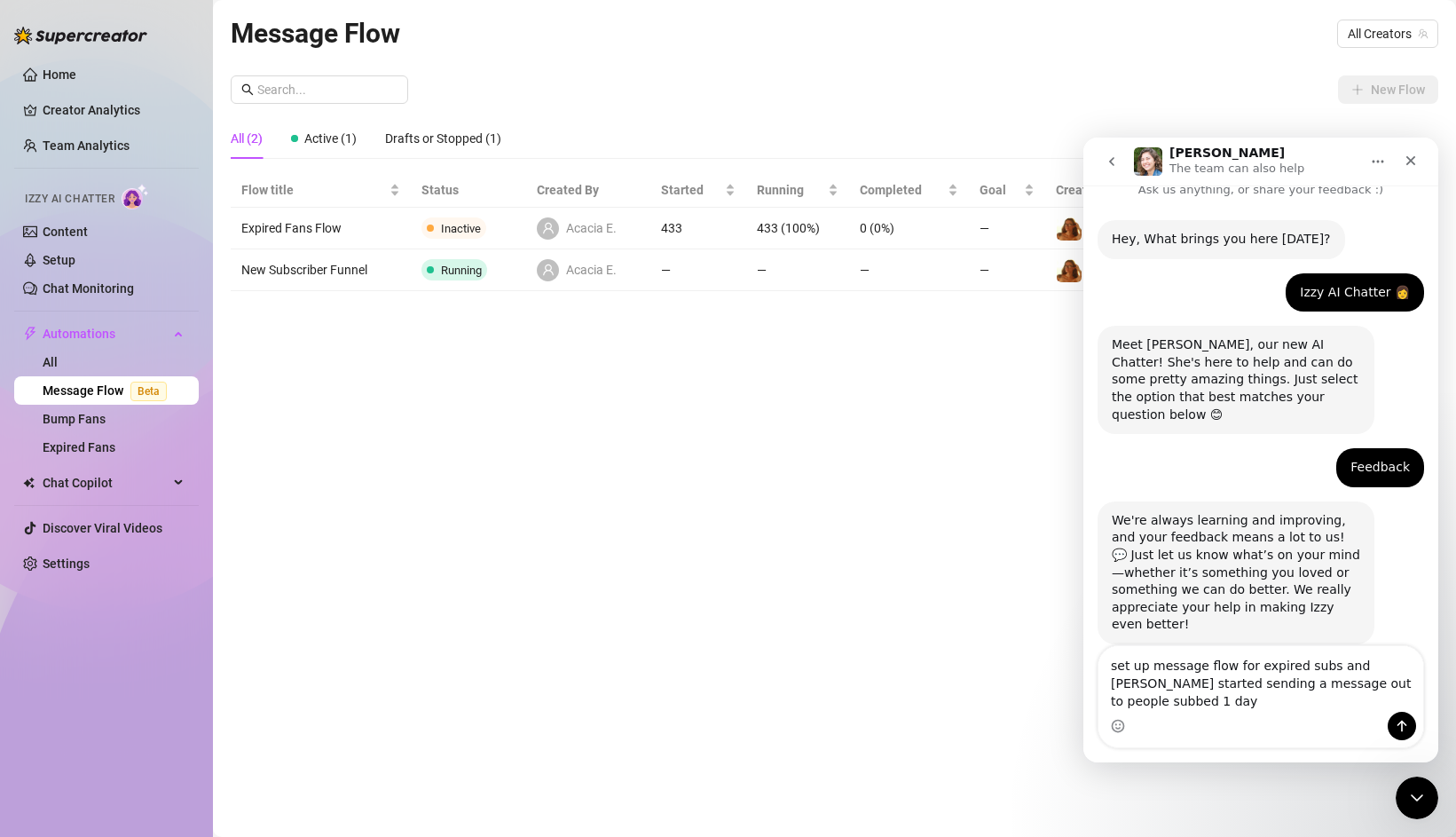
scroll to position [20, 0]
type textarea "set up message flow for expired subs and [PERSON_NAME] started sending a messag…"
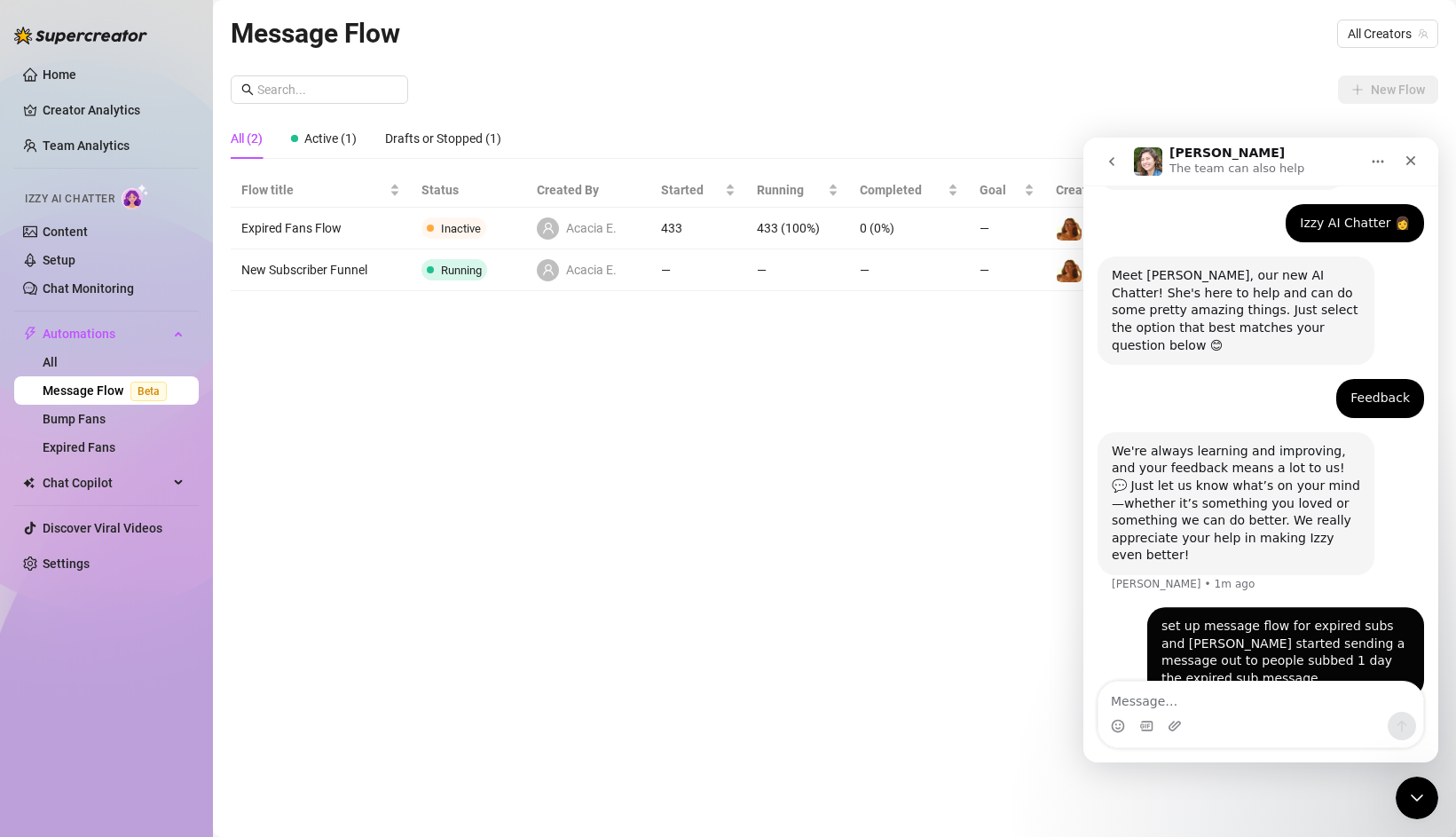
scroll to position [90, 0]
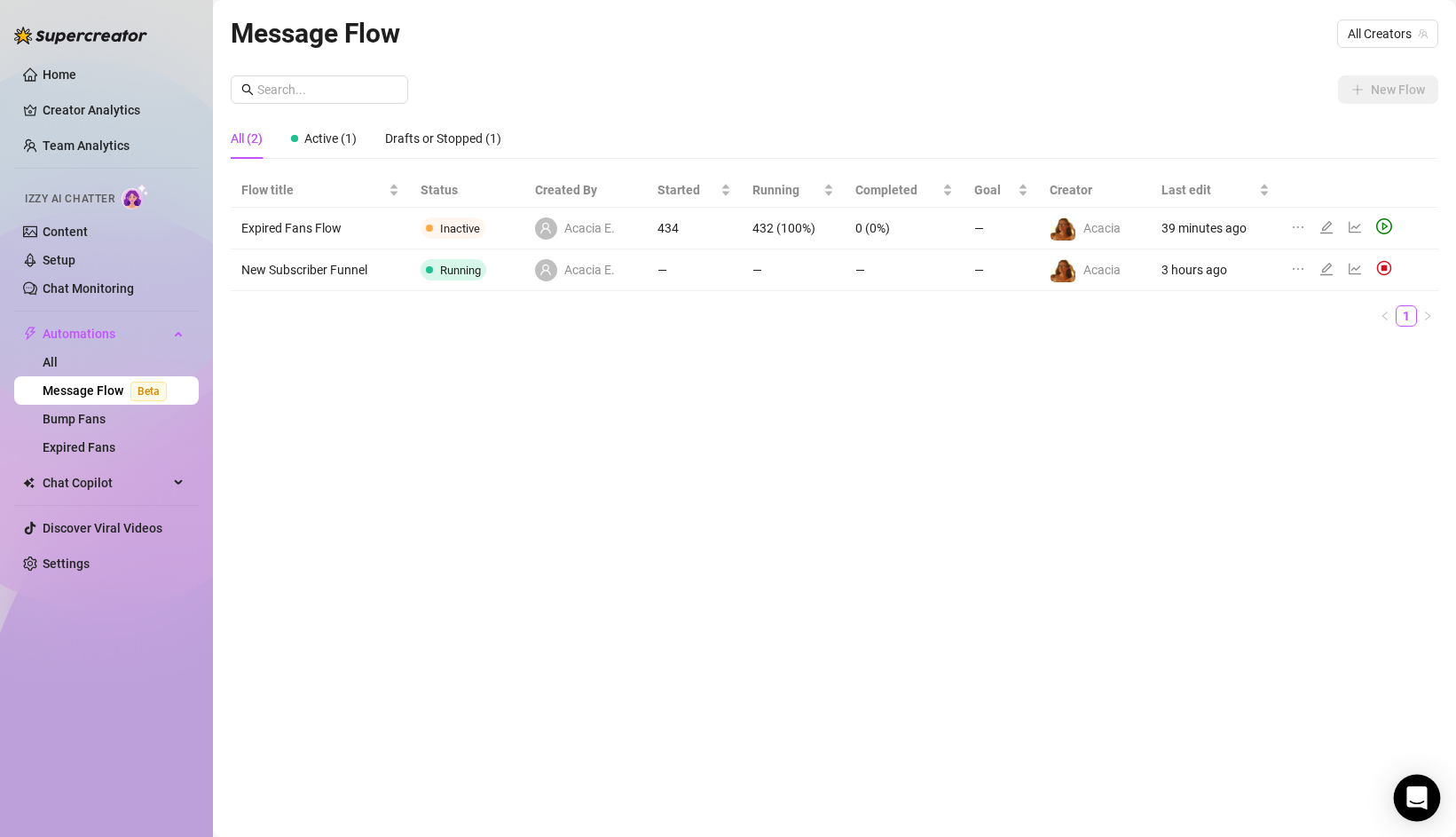
click at [1424, 796] on icon "Open Intercom Messenger" at bounding box center [1417, 798] width 21 height 23
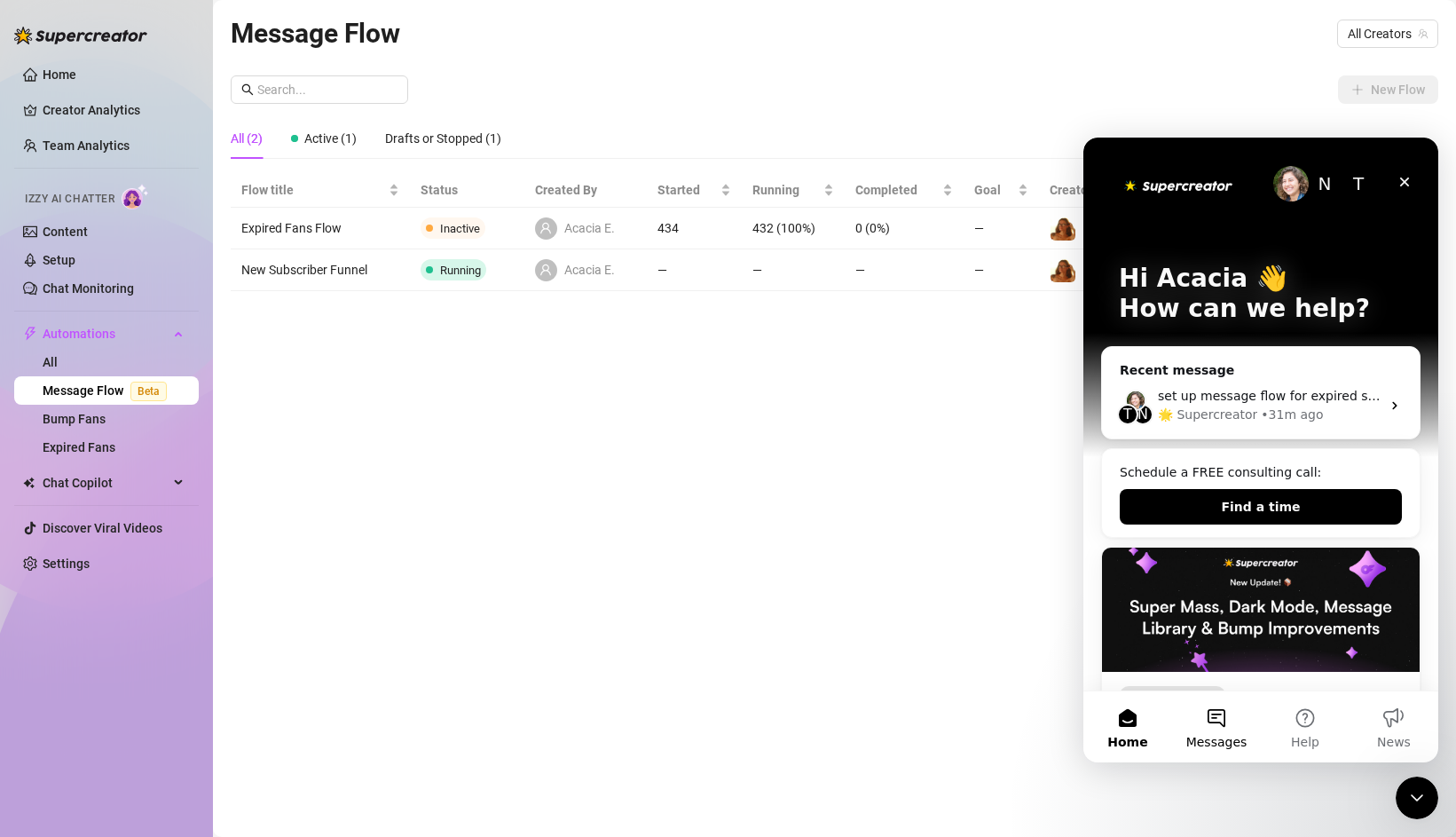
click at [1209, 741] on span "Messages" at bounding box center [1217, 741] width 62 height 13
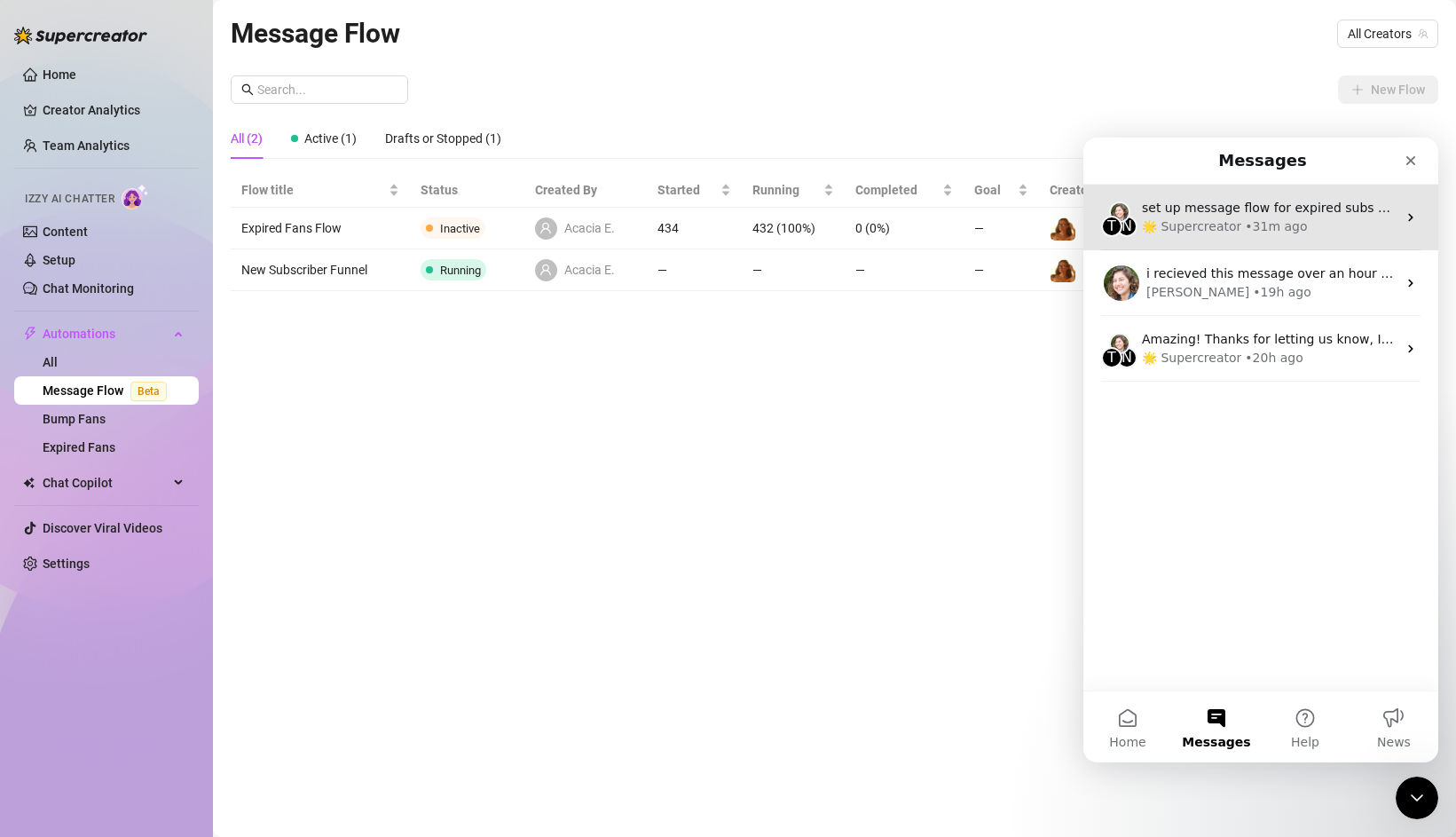
click at [1187, 215] on div "set up message flow for expired subs and [PERSON_NAME] started sending a messag…" at bounding box center [1270, 208] width 255 height 19
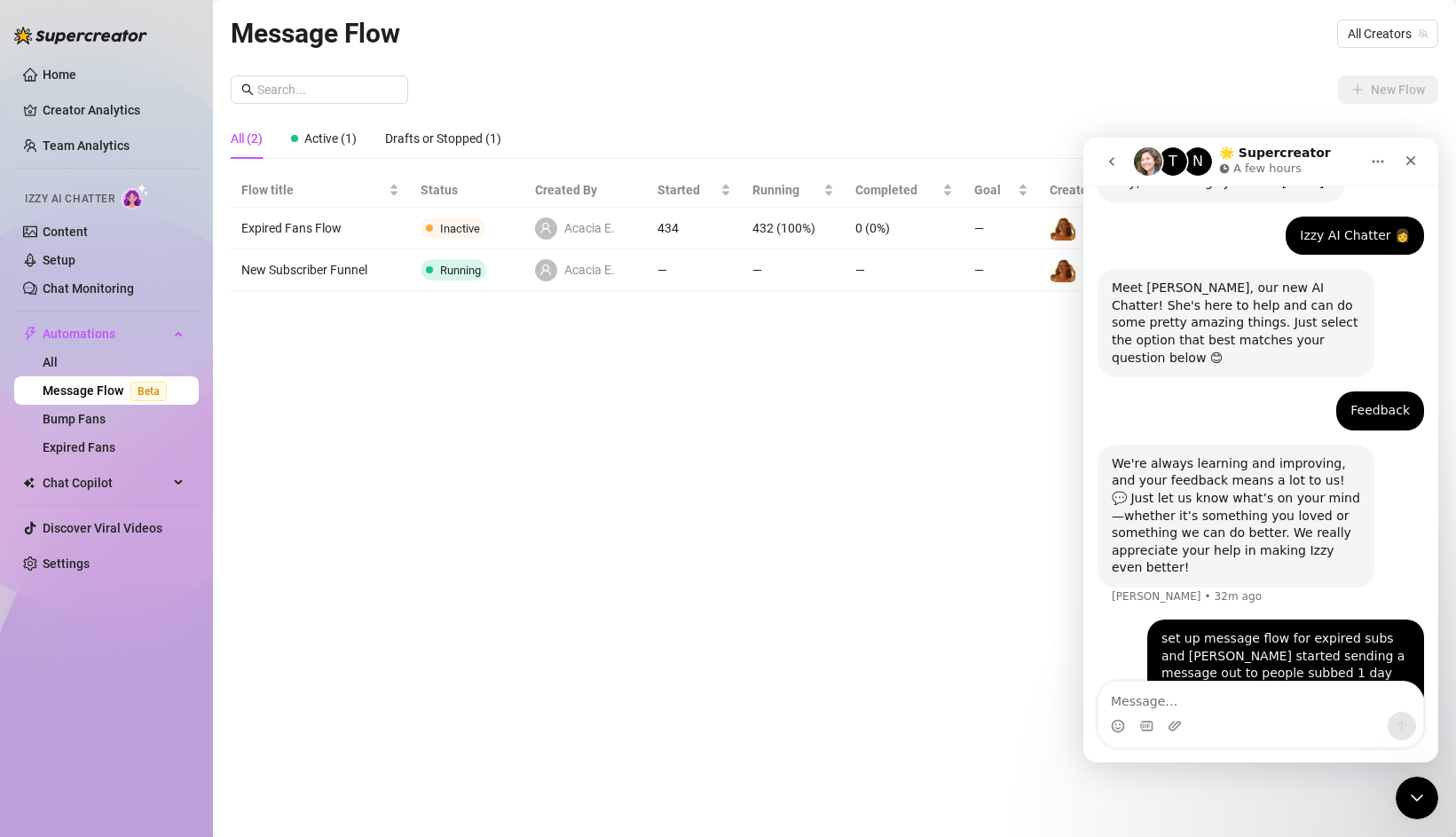
scroll to position [90, 0]
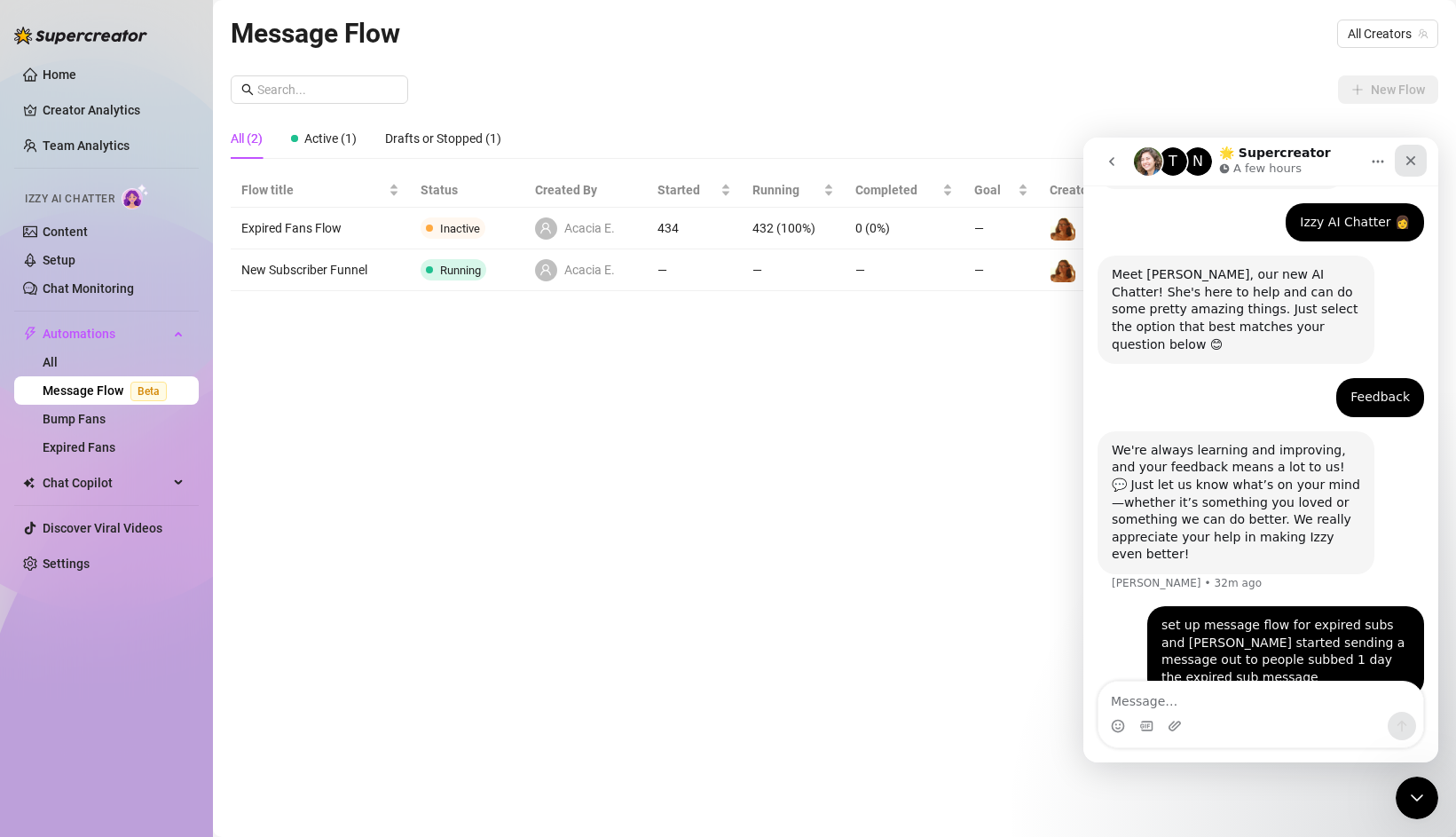
click at [1421, 166] on div "Close" at bounding box center [1411, 161] width 32 height 32
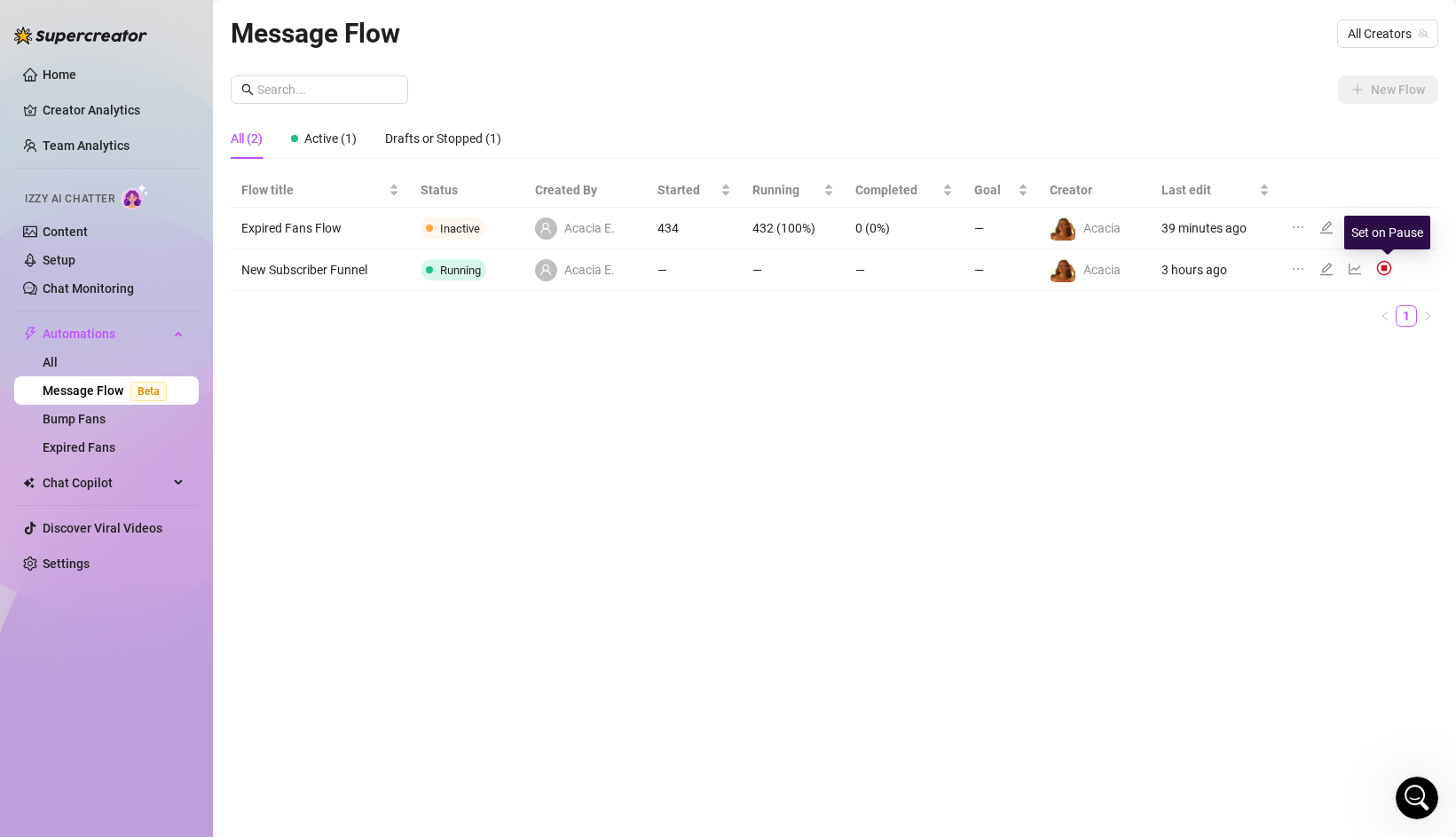
click at [1382, 268] on img at bounding box center [1385, 268] width 16 height 16
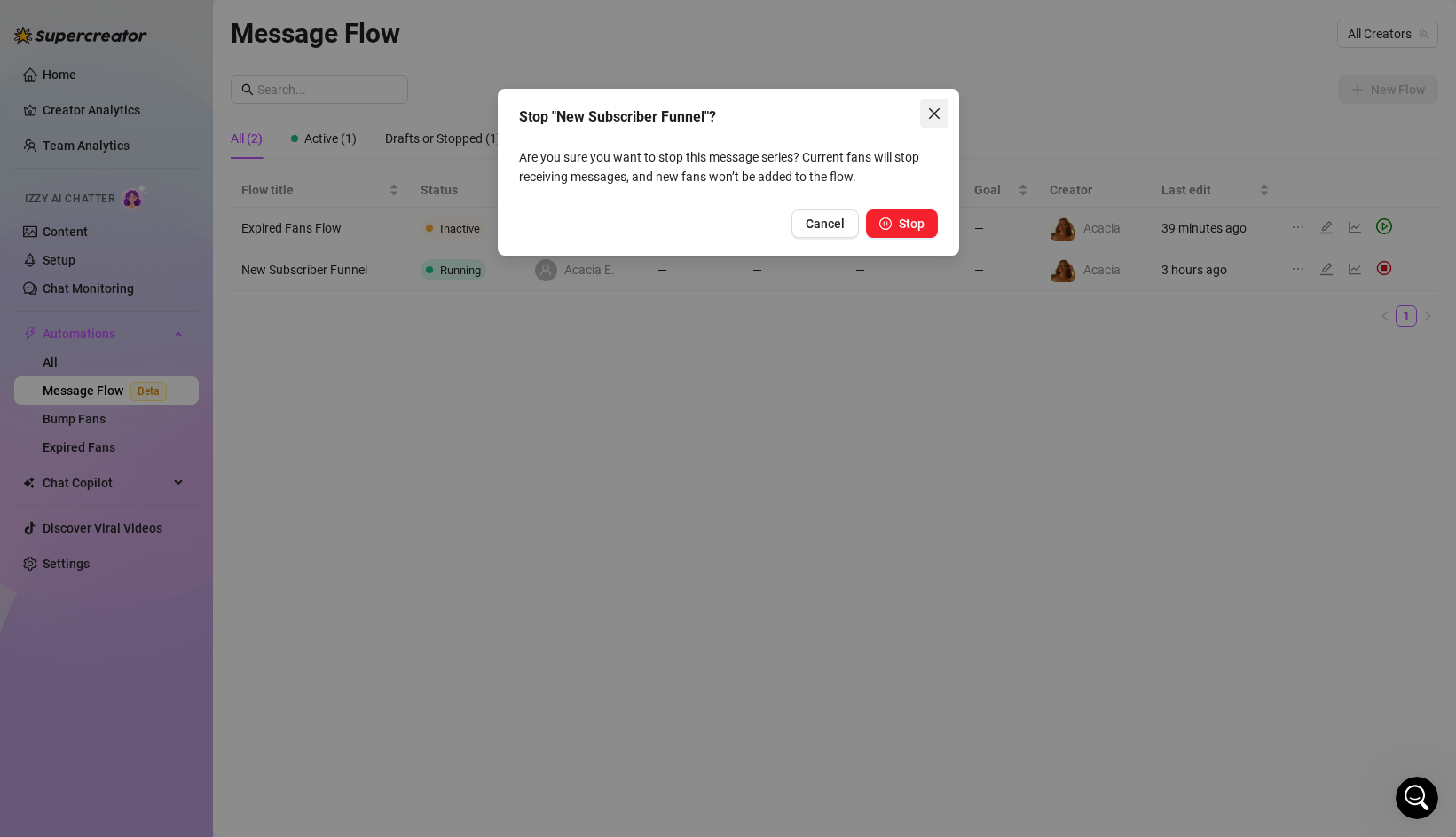
click at [926, 105] on button "Close" at bounding box center [934, 114] width 28 height 28
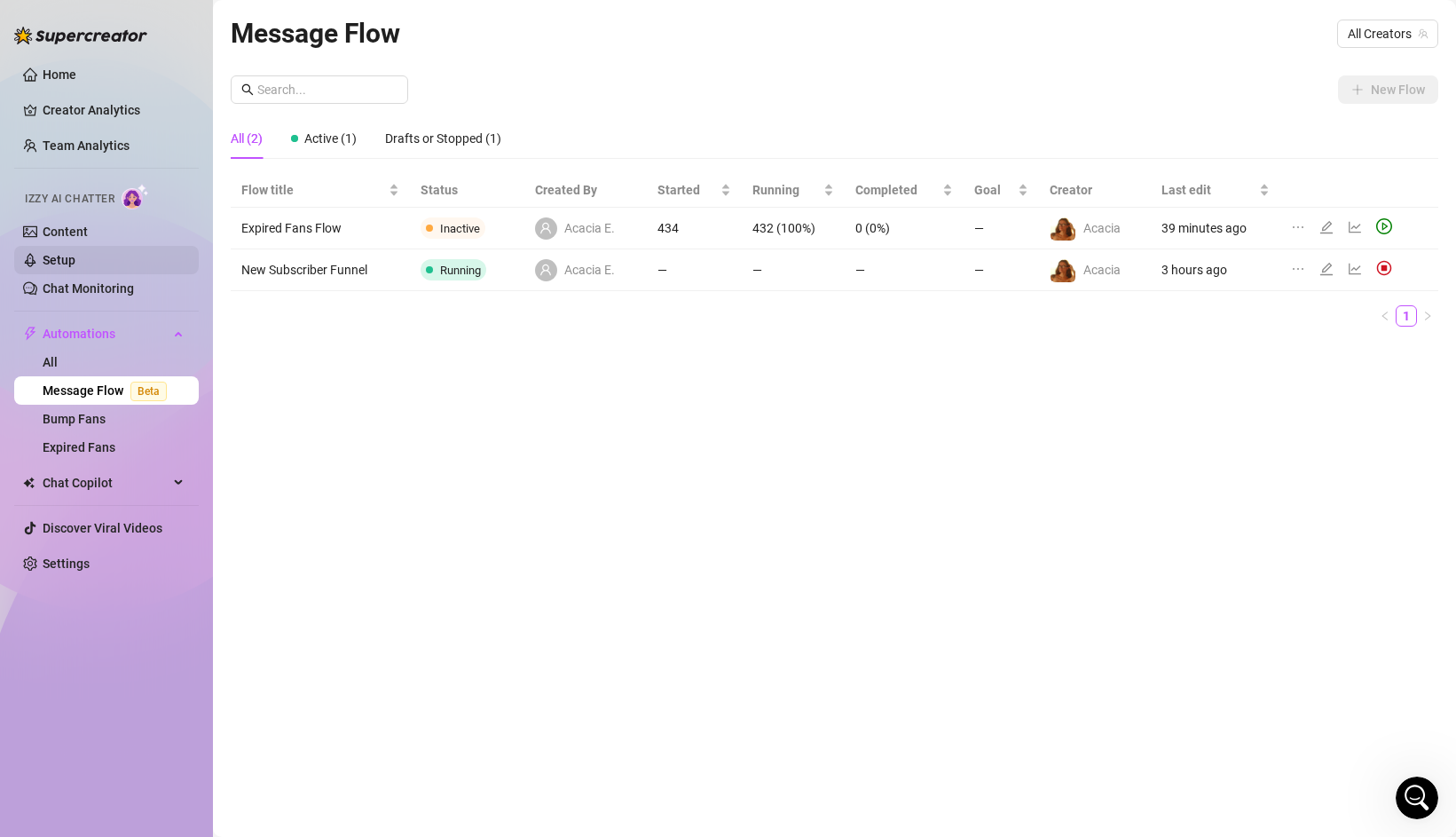
click at [75, 253] on link "Setup" at bounding box center [60, 259] width 33 height 15
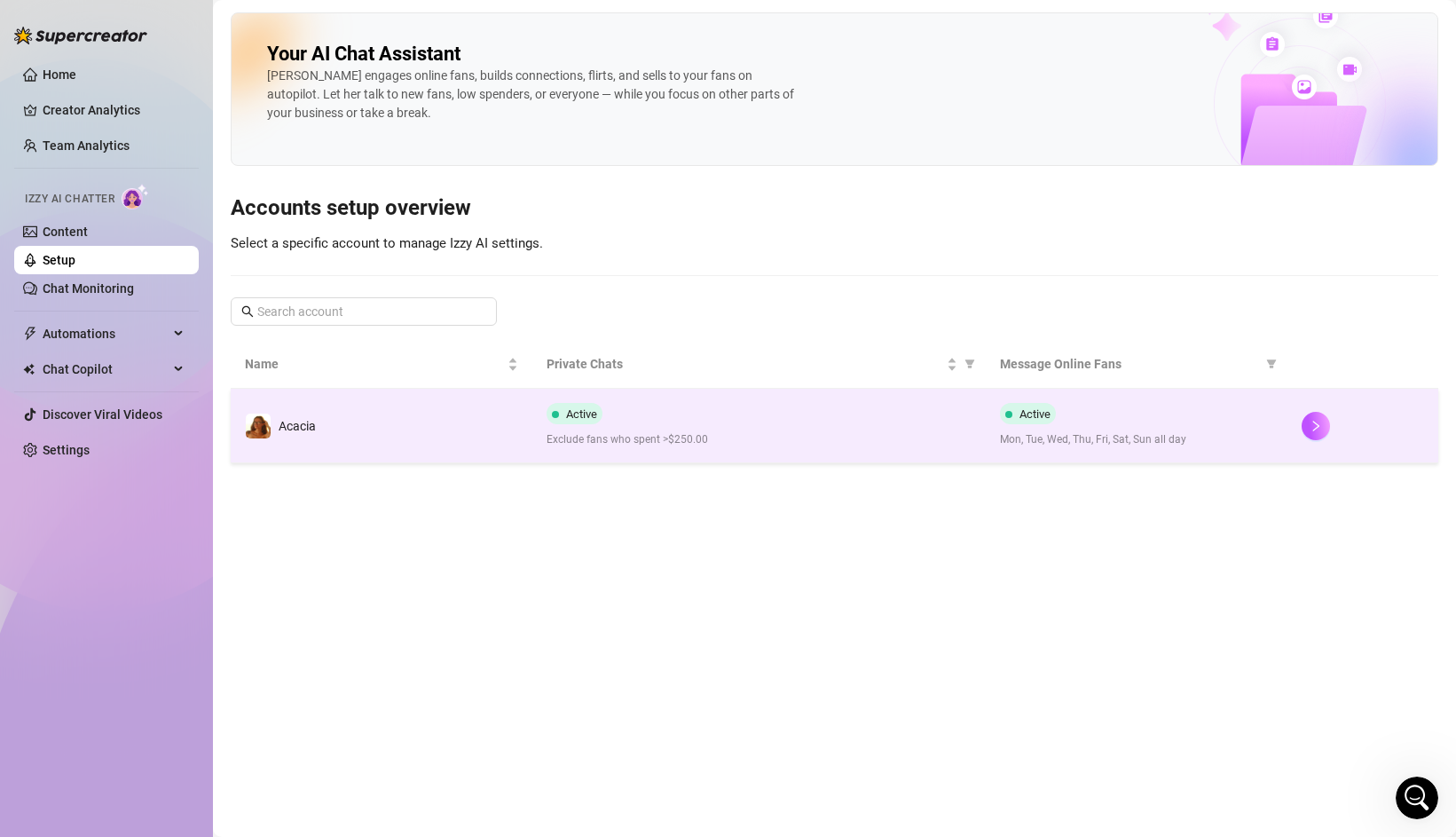
click at [511, 411] on td "Acacia" at bounding box center [382, 426] width 302 height 74
